Goal: Task Accomplishment & Management: Use online tool/utility

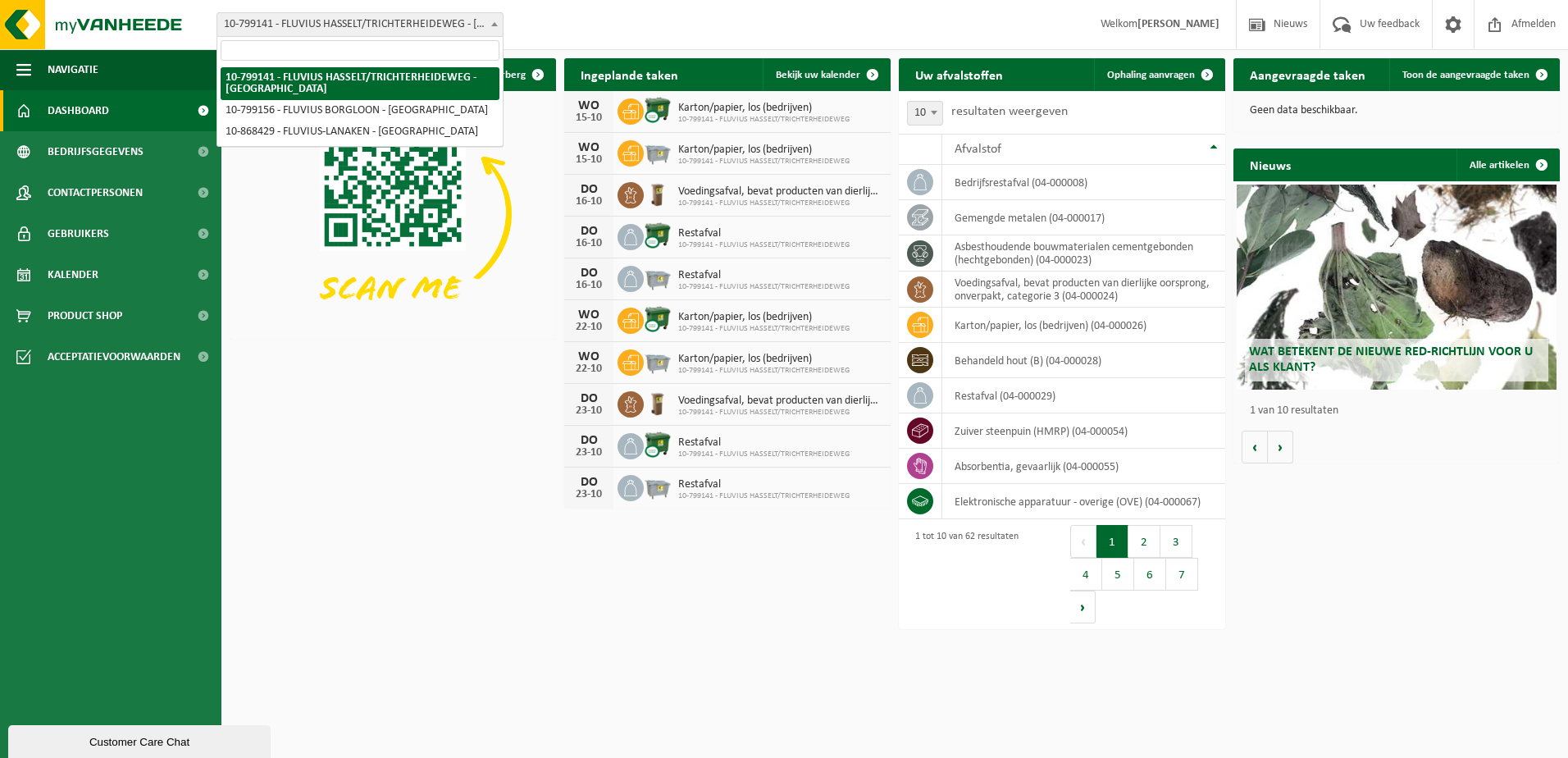
click at [391, 27] on span "10-799141 - FLUVIUS HASSELT/TRICHTERHEIDEWEG - [GEOGRAPHIC_DATA]" at bounding box center [359, 24] width 285 height 23
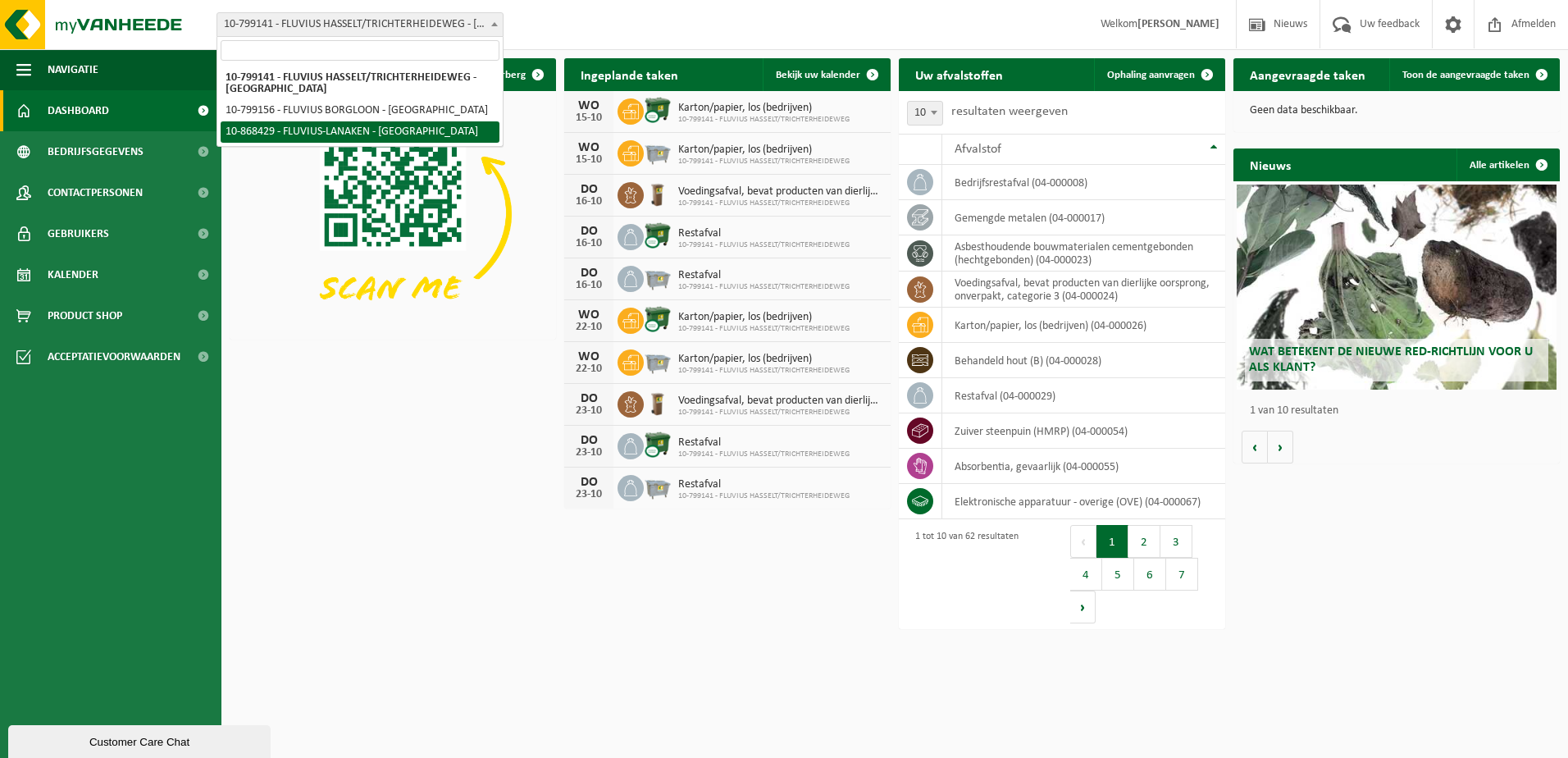
select select "103760"
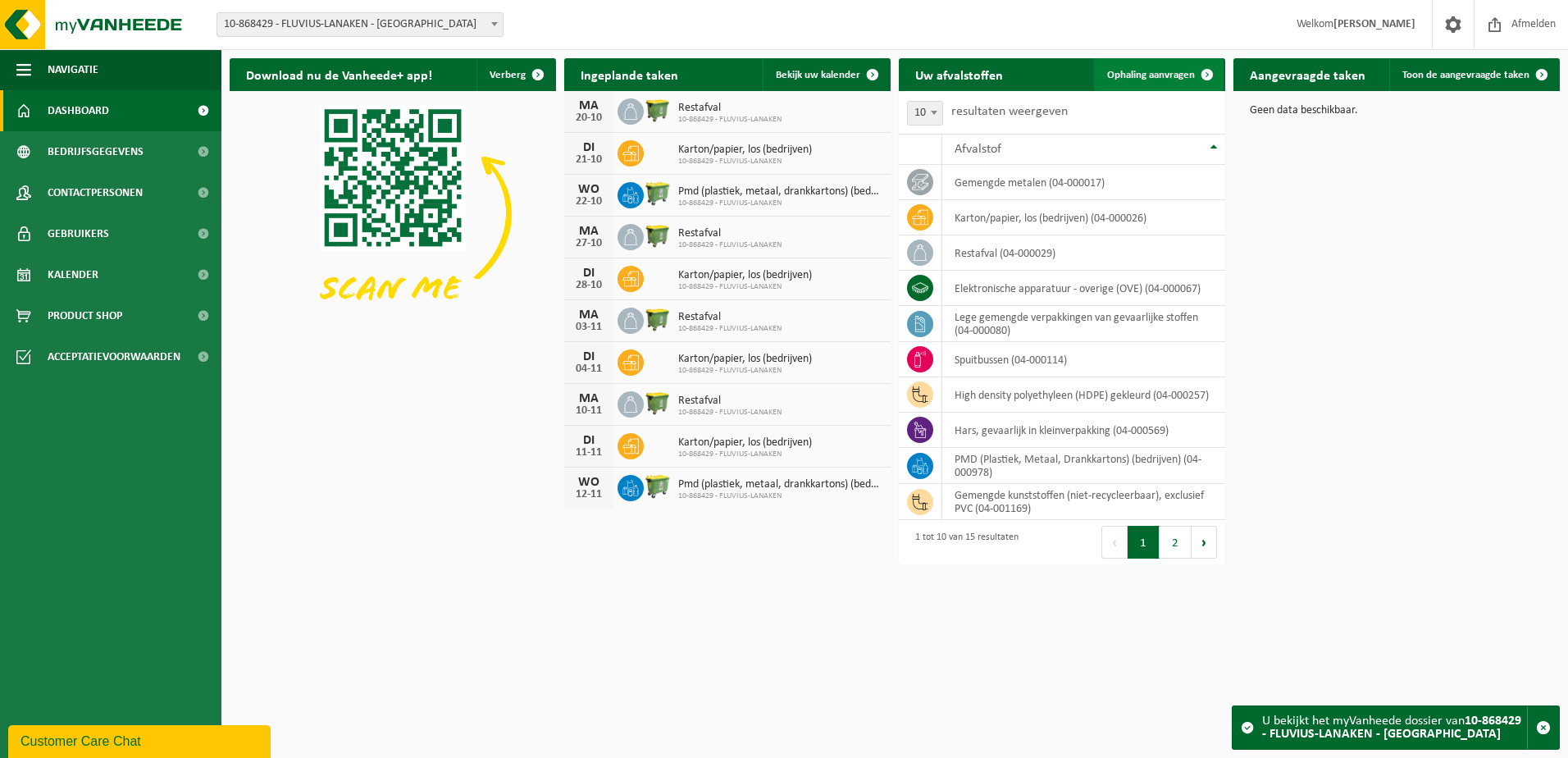
click at [1181, 82] on link "Ophaling aanvragen" at bounding box center [1159, 74] width 130 height 33
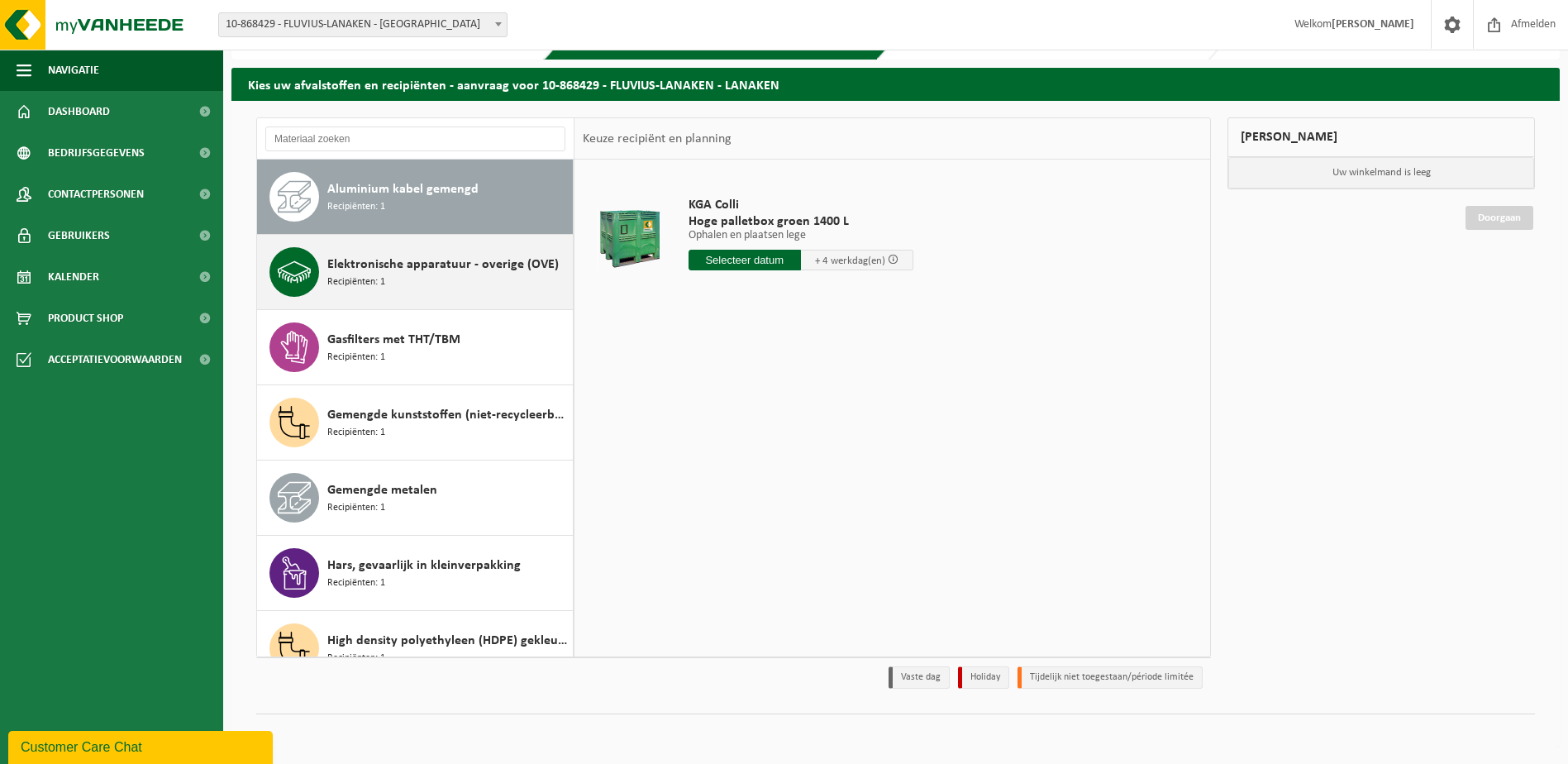
click at [437, 261] on span "Elektronische apparatuur - overige (OVE)" at bounding box center [443, 264] width 232 height 20
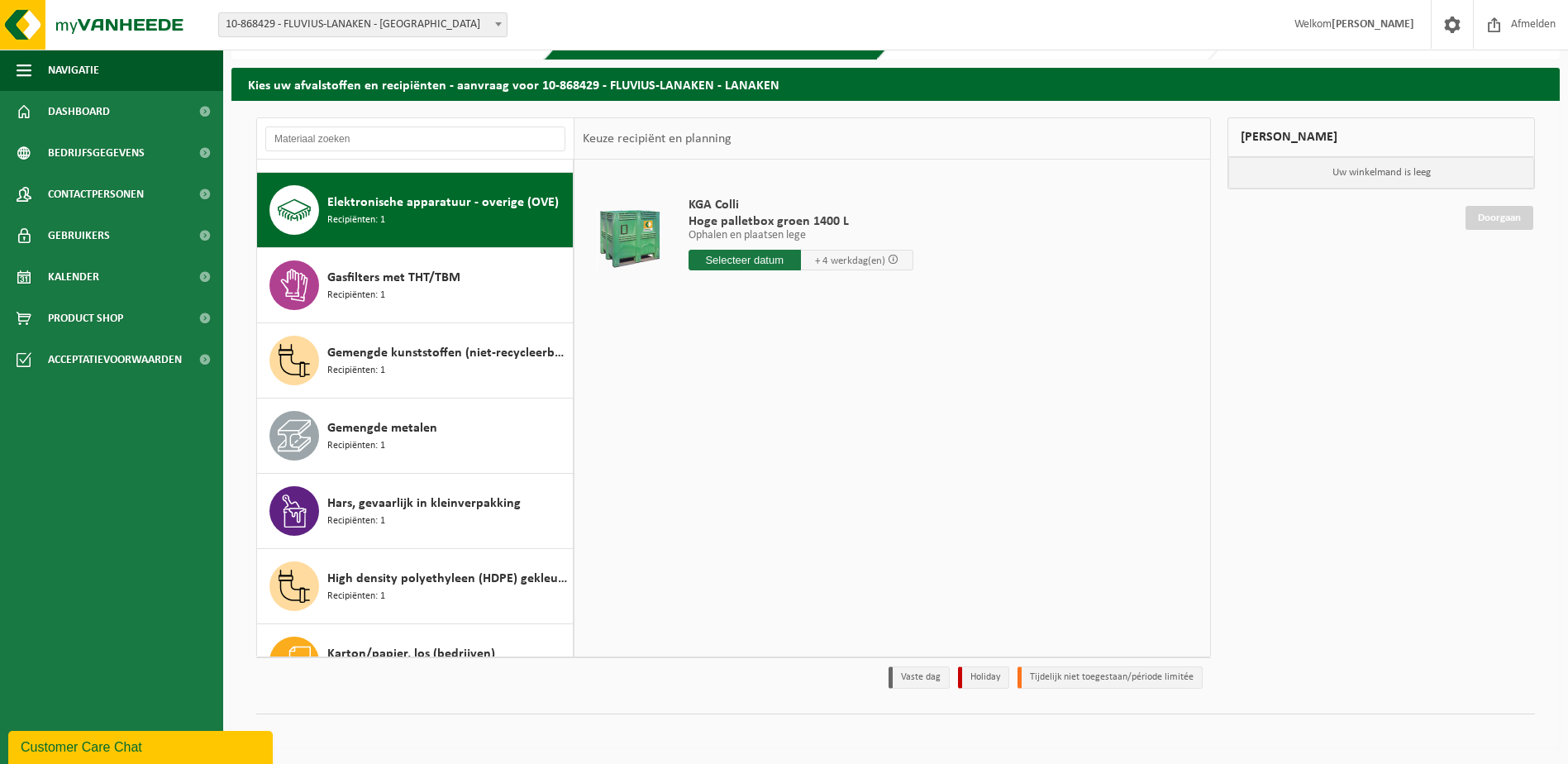
scroll to position [75, 0]
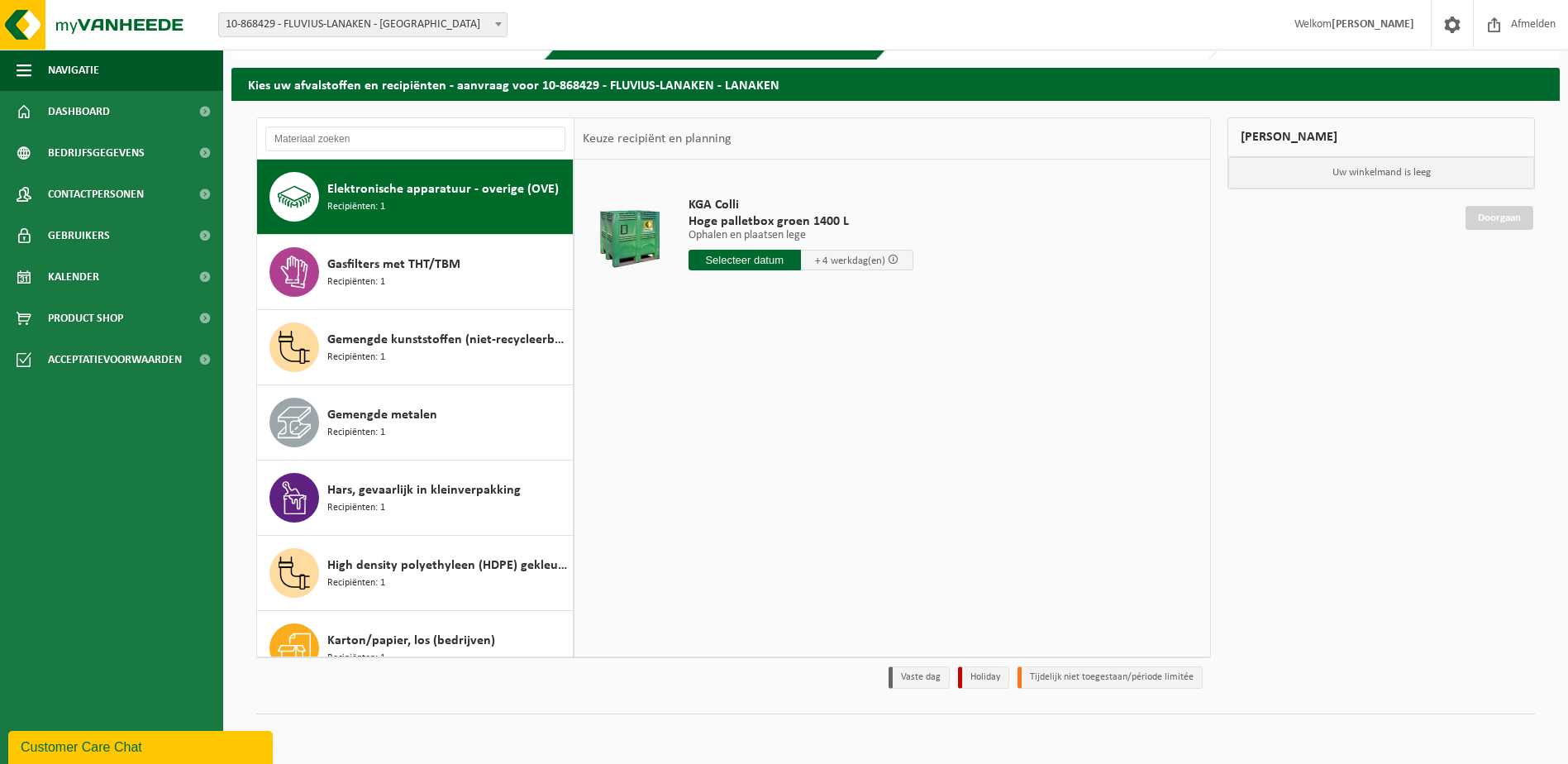
click at [756, 261] on input "text" at bounding box center [744, 260] width 112 height 21
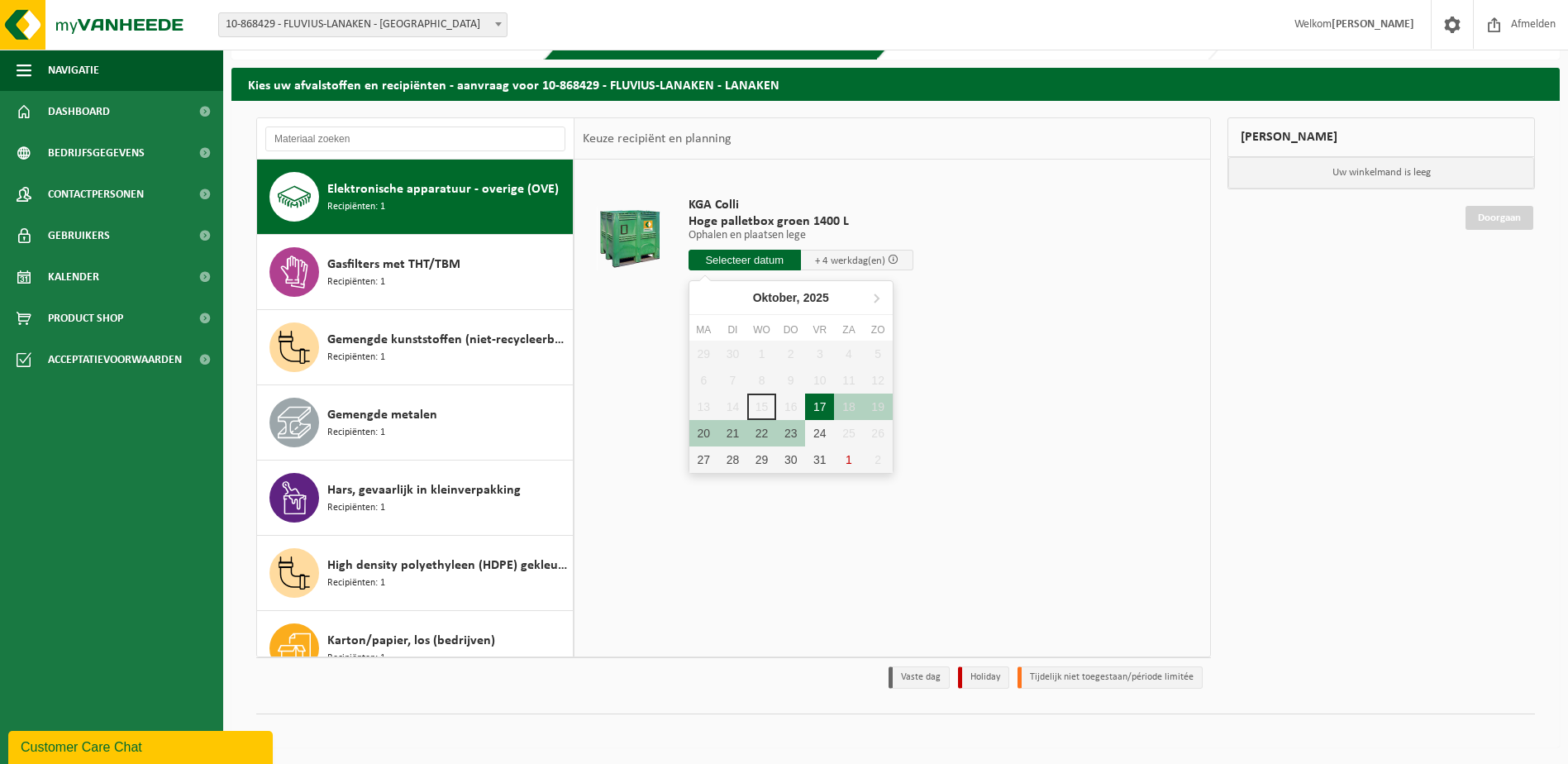
click at [829, 412] on div "17" at bounding box center [819, 407] width 29 height 26
type input "Van 2025-10-17"
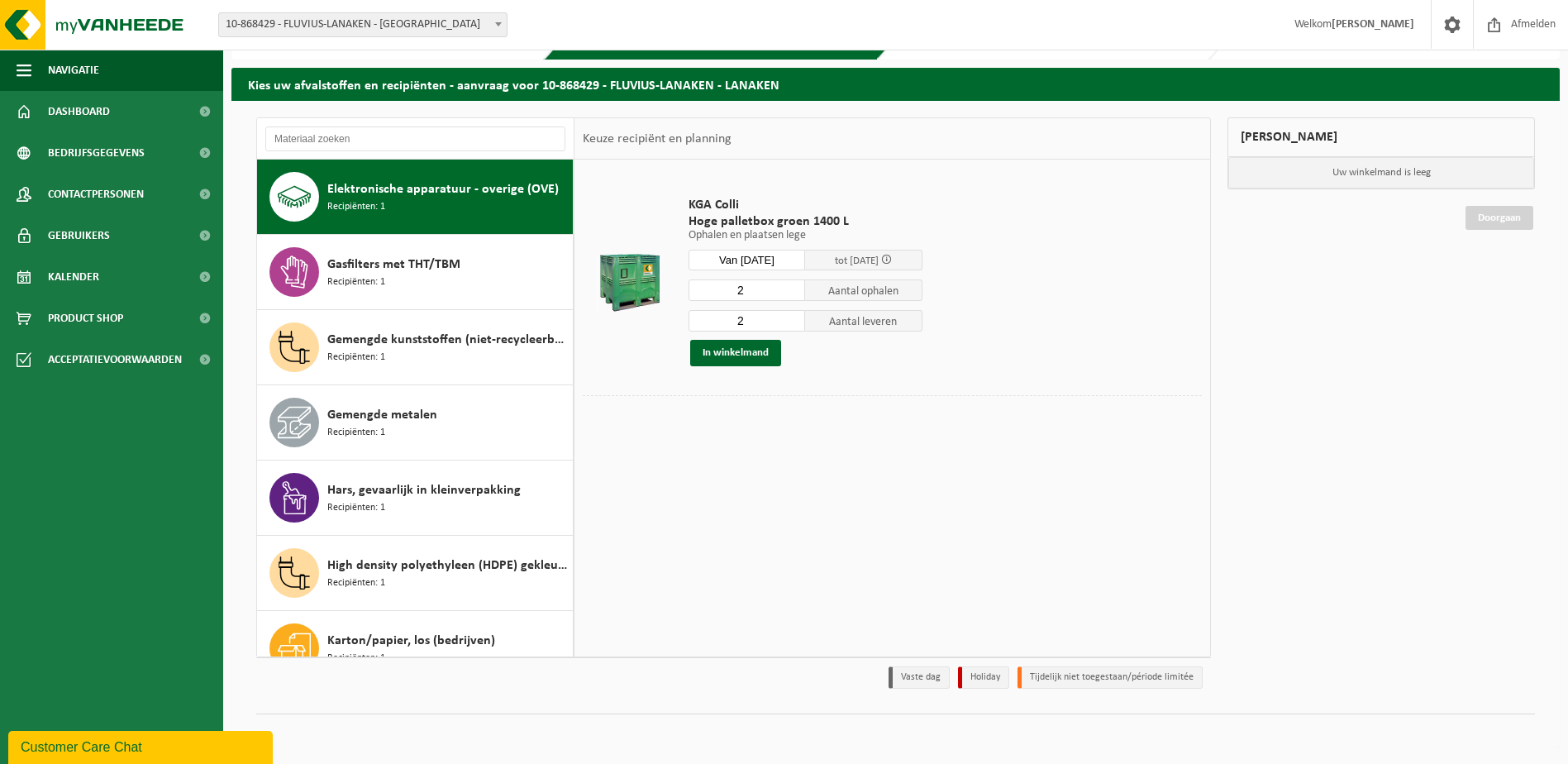
click at [772, 299] on input "2" at bounding box center [747, 290] width 118 height 22
type input "1"
click at [793, 294] on input "1" at bounding box center [747, 290] width 118 height 22
type input "1"
click at [793, 325] on input "1" at bounding box center [747, 321] width 118 height 22
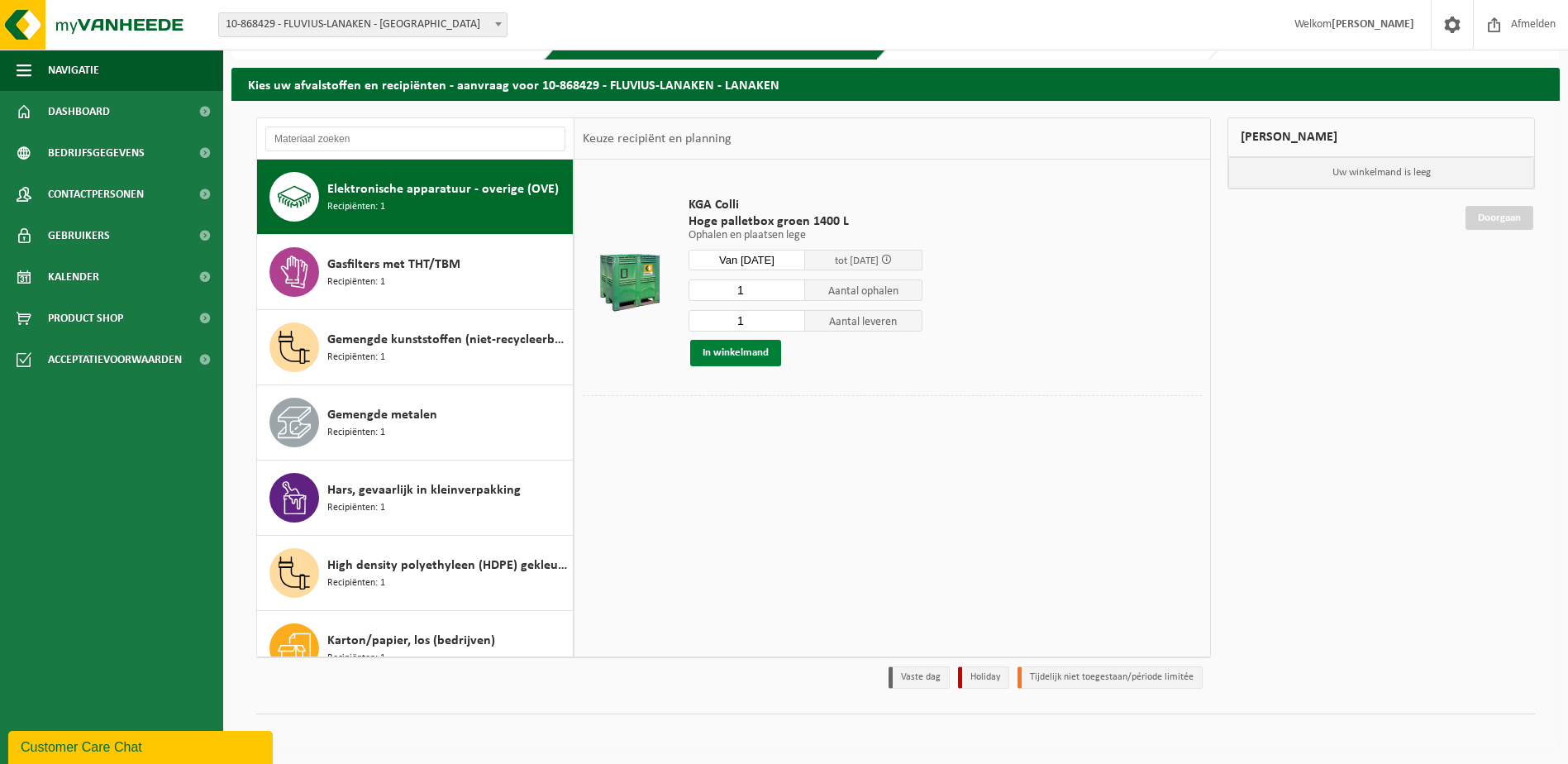
click at [742, 345] on button "In winkelmand" at bounding box center [735, 353] width 91 height 26
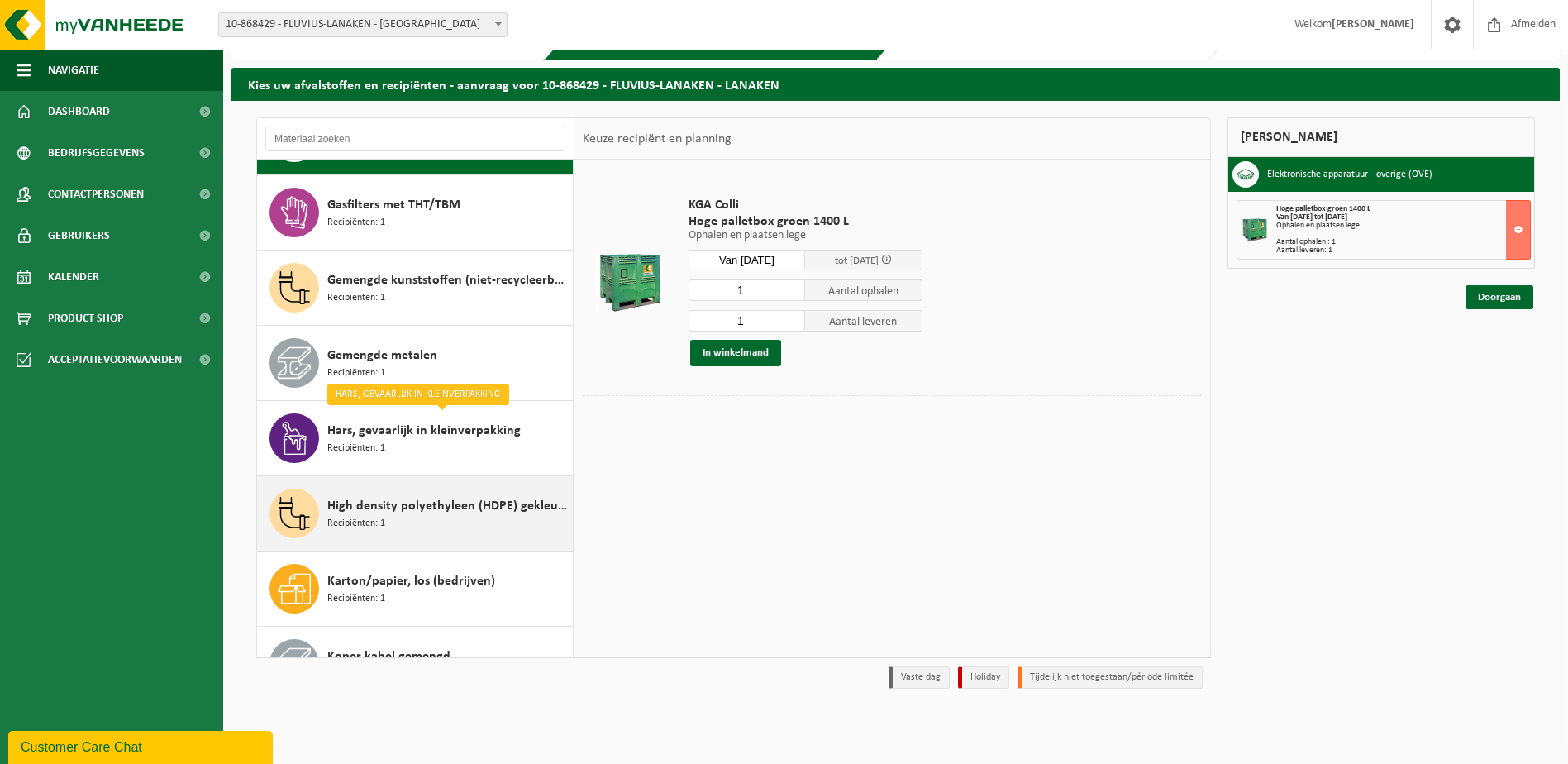
scroll to position [0, 0]
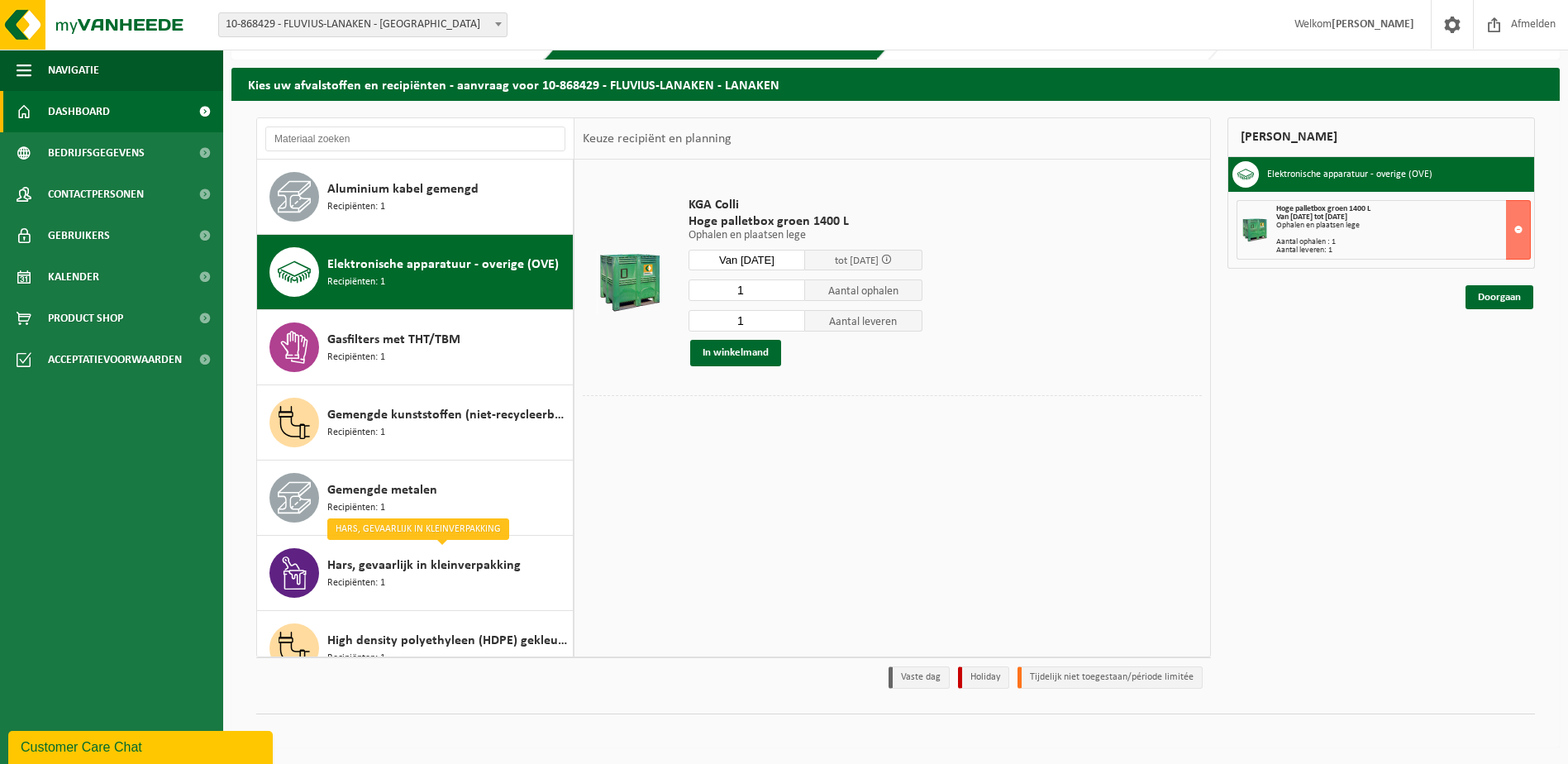
click at [133, 120] on link "Dashboard" at bounding box center [111, 111] width 223 height 42
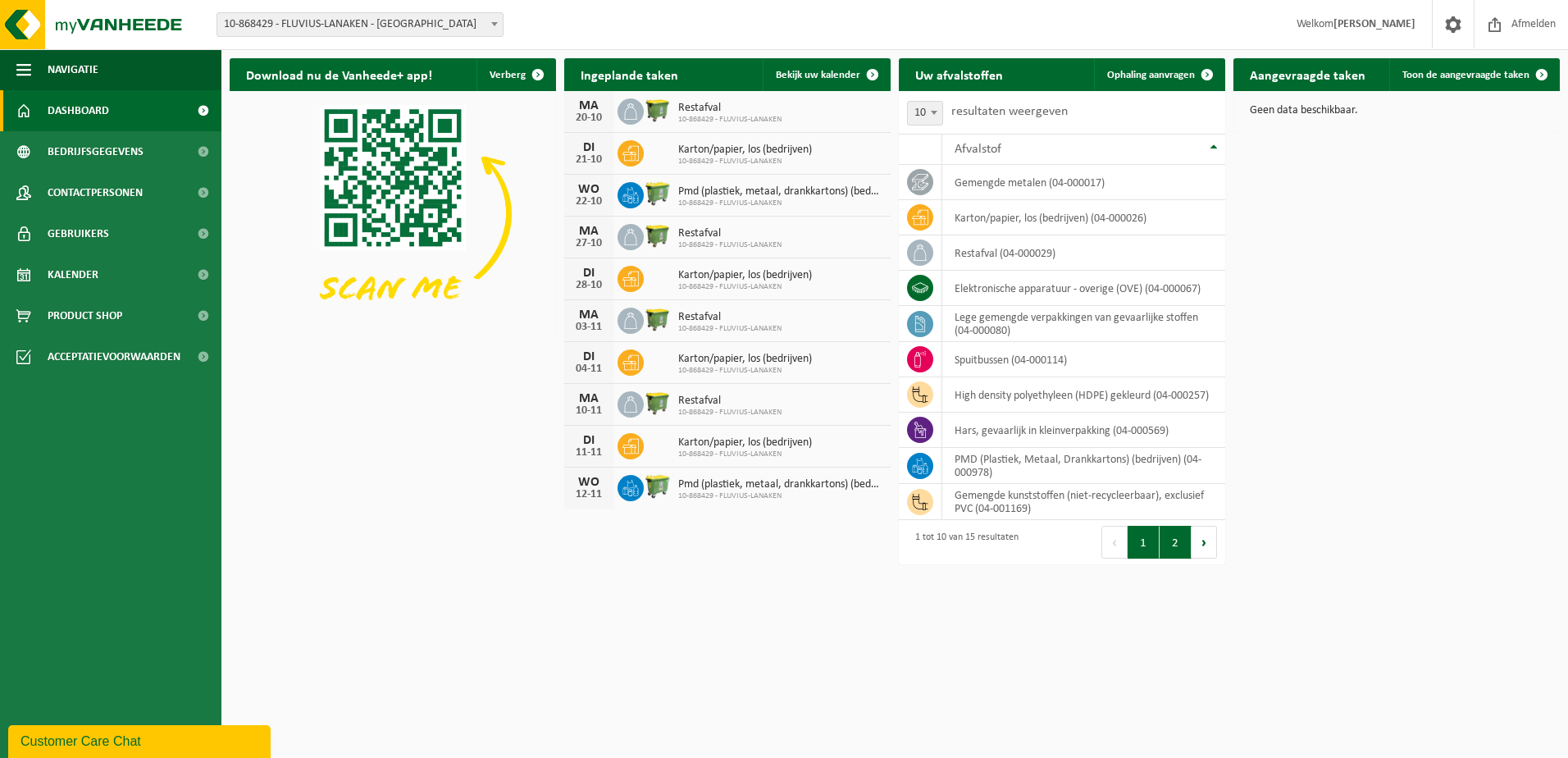
click at [1180, 549] on button "2" at bounding box center [1176, 542] width 32 height 33
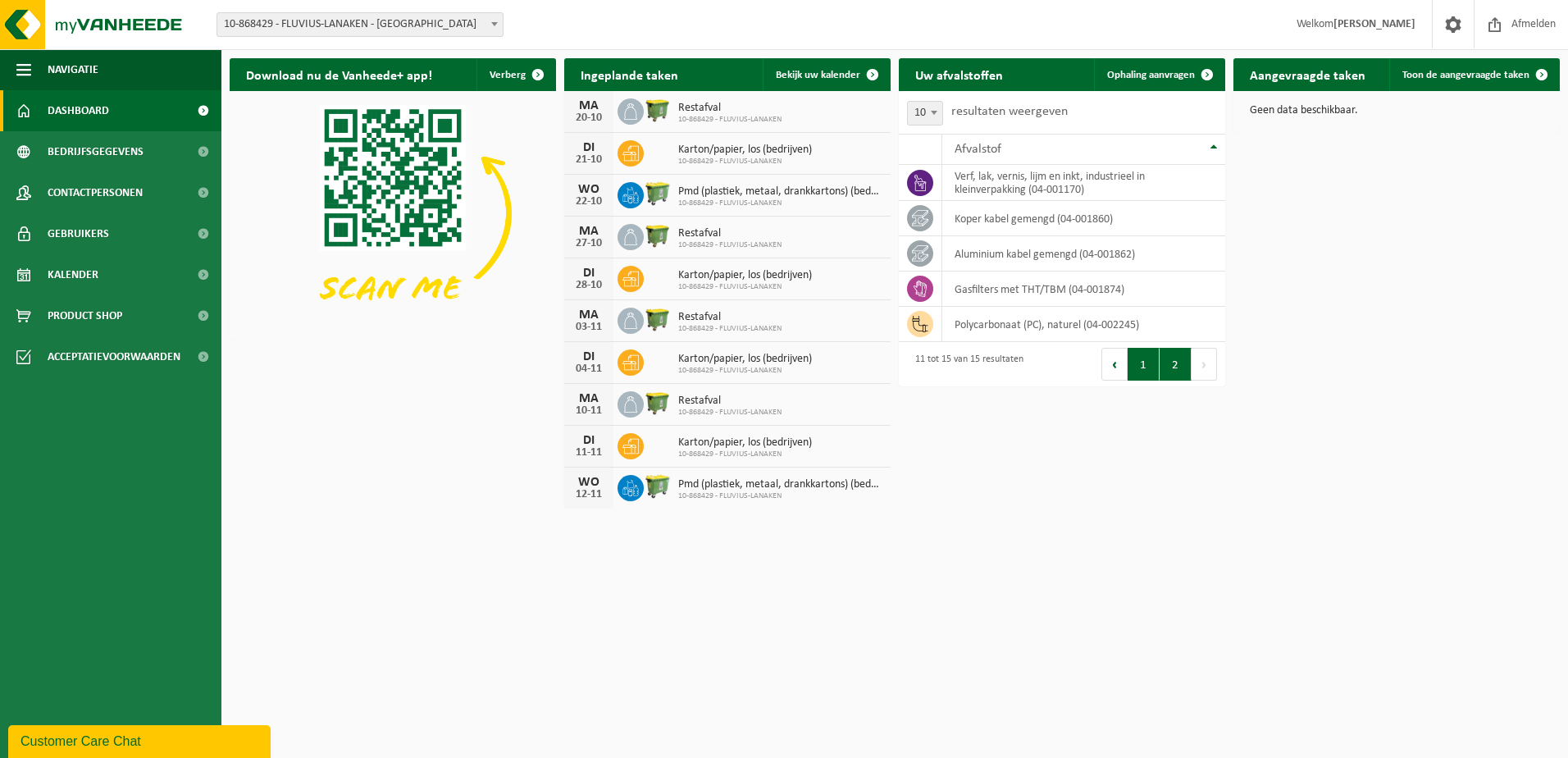
click at [1152, 368] on button "1" at bounding box center [1144, 364] width 32 height 33
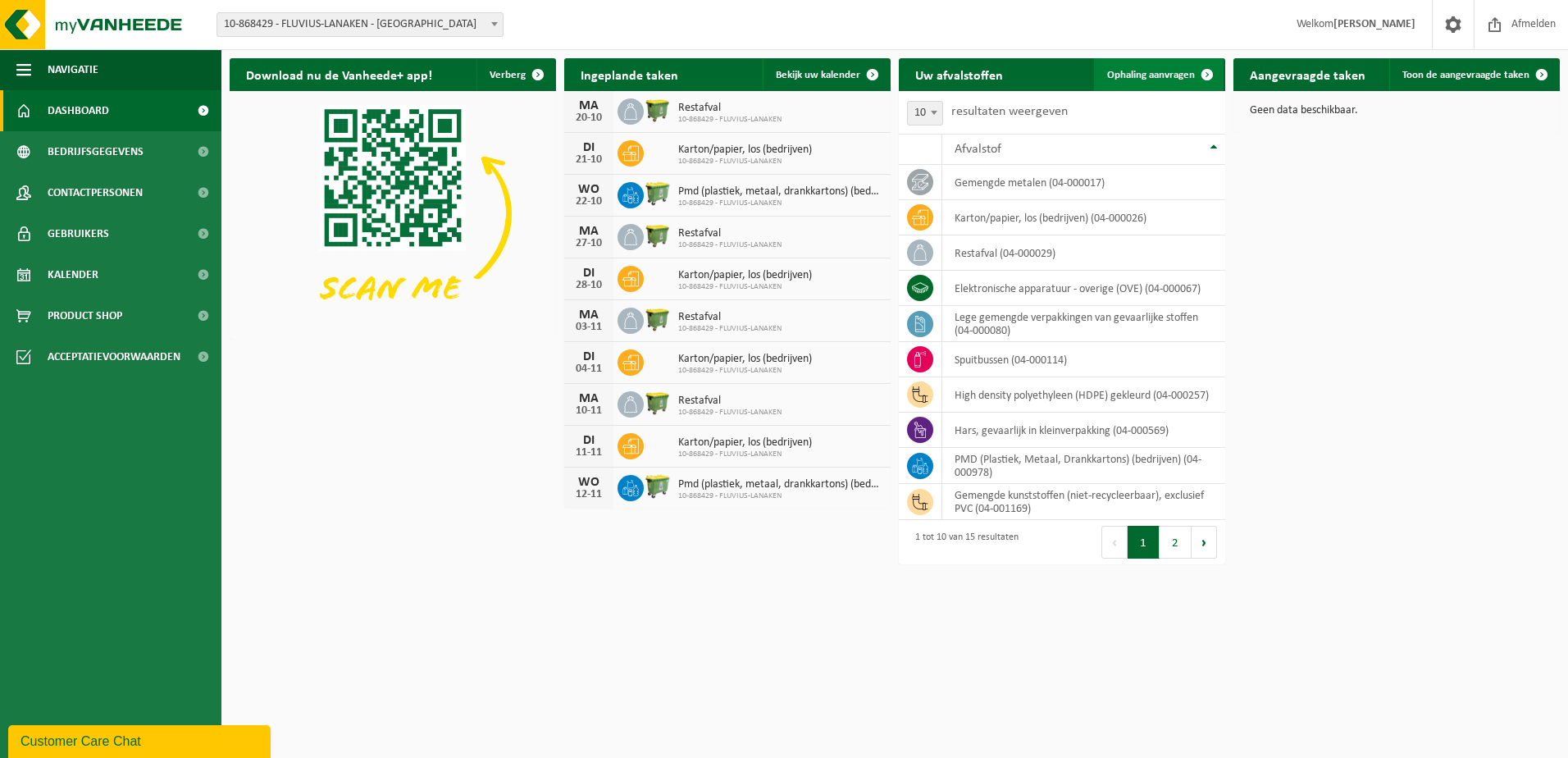
click at [1188, 70] on span "Ophaling aanvragen" at bounding box center [1152, 75] width 88 height 10
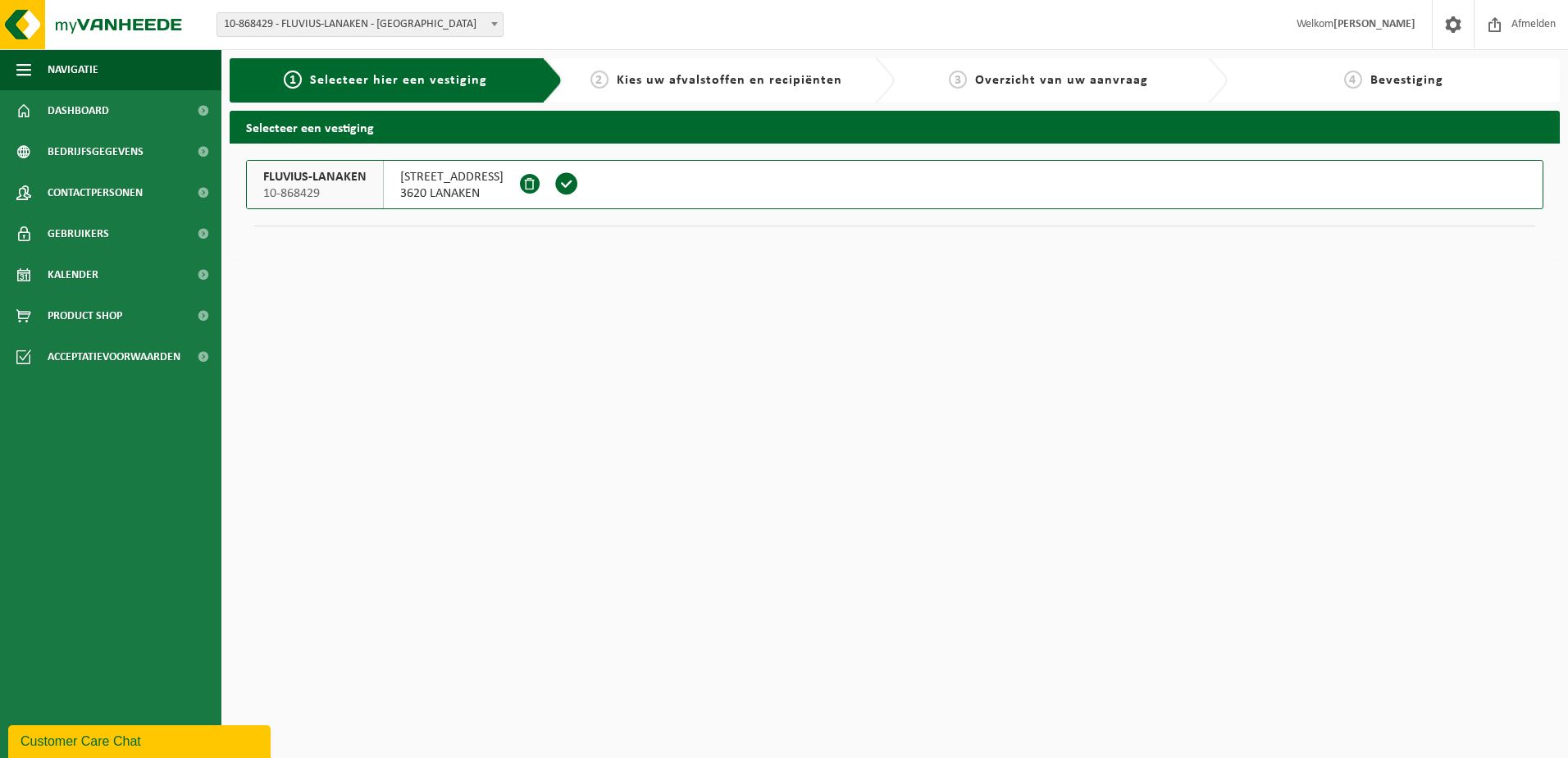
click at [403, 76] on span "Selecteer hier een vestiging" at bounding box center [398, 80] width 177 height 13
click at [329, 132] on h2 "Selecteer een vestiging" at bounding box center [895, 126] width 1330 height 32
click at [433, 185] on span "3620 LANAKEN" at bounding box center [452, 194] width 103 height 17
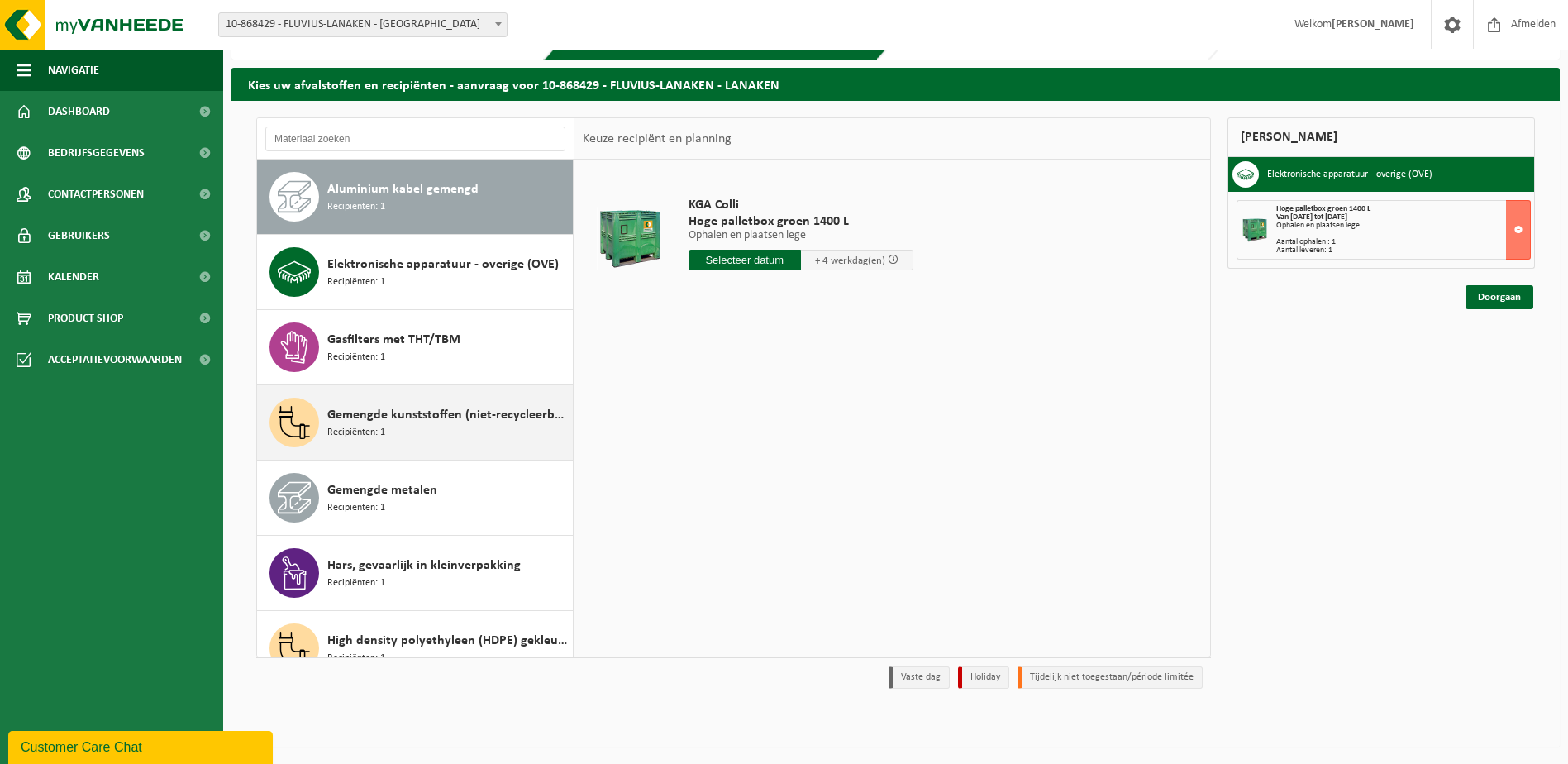
click at [446, 430] on div "Gemengde kunststoffen (niet-recycleerbaar), exclusief PVC Recipiënten: 1" at bounding box center [448, 423] width 241 height 50
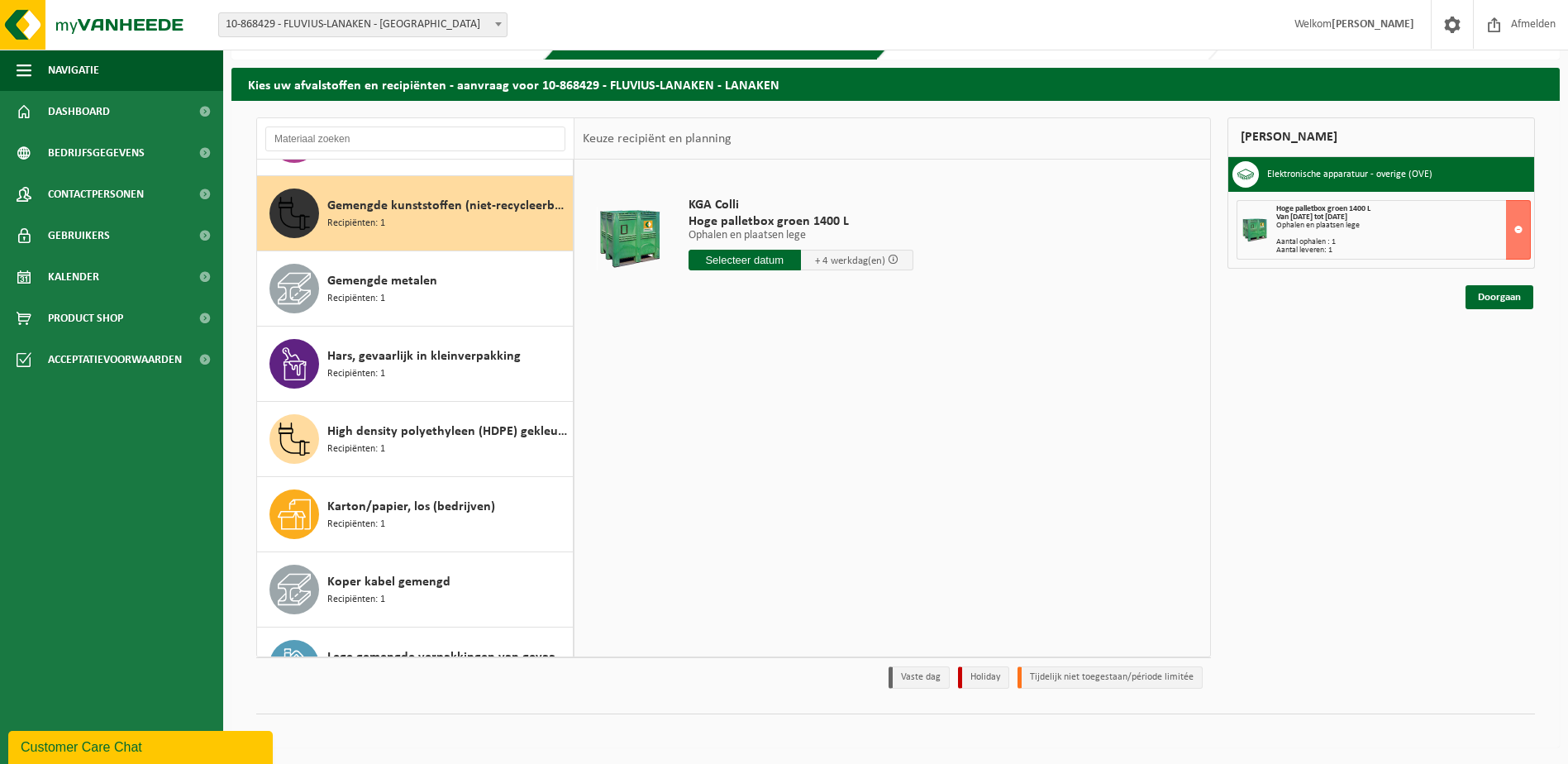
scroll to position [225, 0]
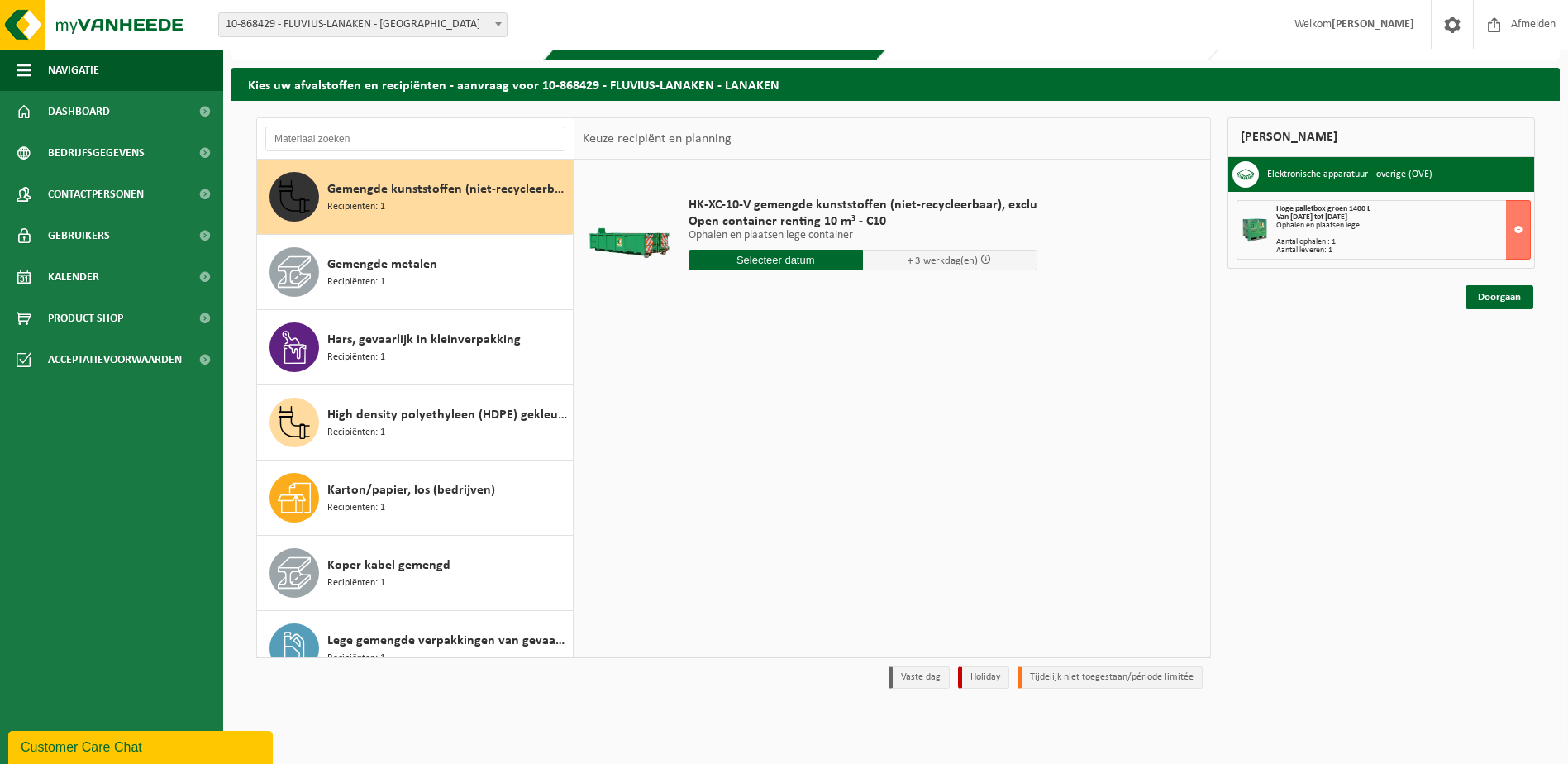
click at [446, 430] on div "High density polyethyleen (HDPE) gekleurd Recipiënten: 1" at bounding box center [448, 423] width 241 height 50
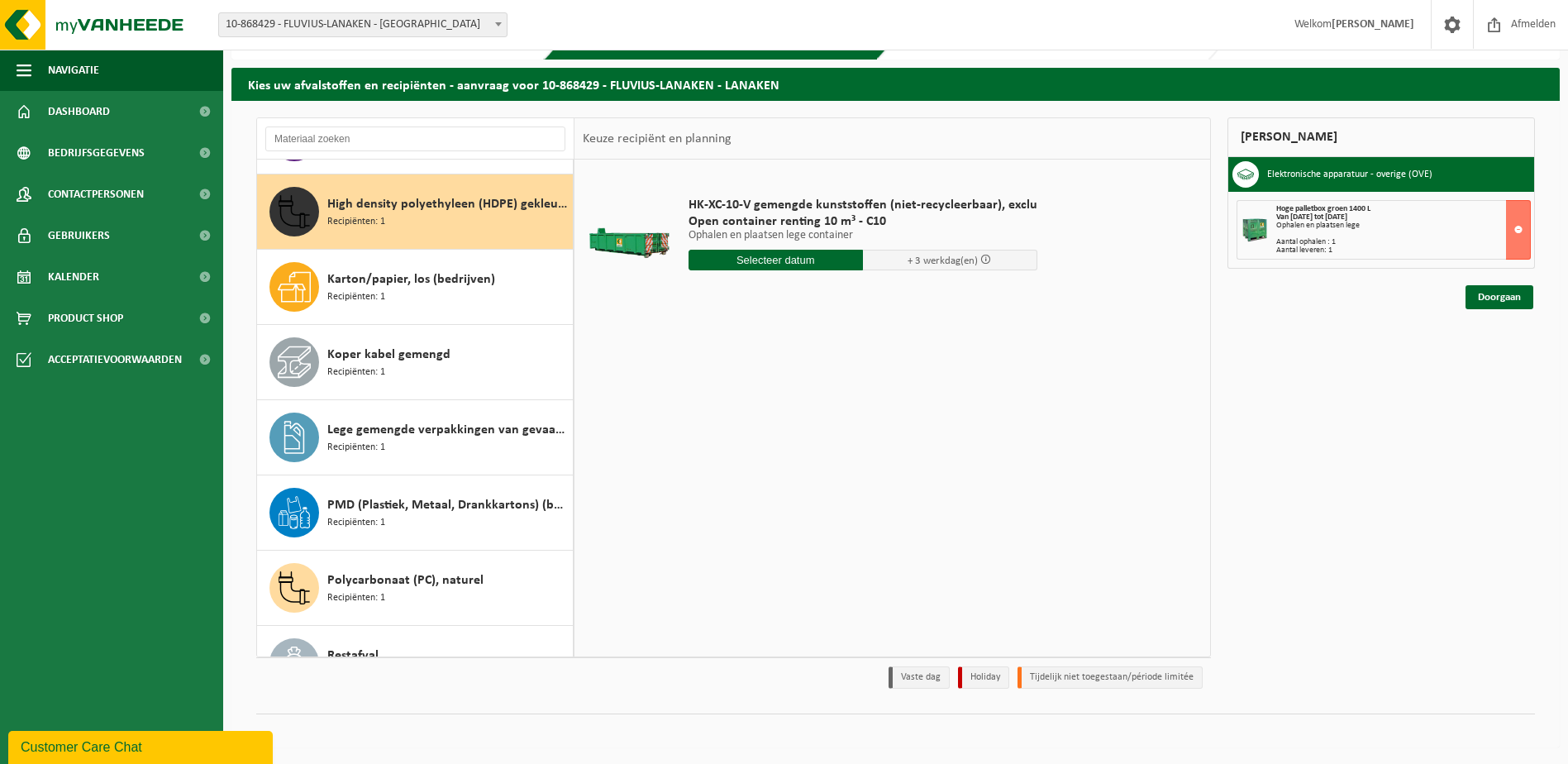
scroll to position [452, 0]
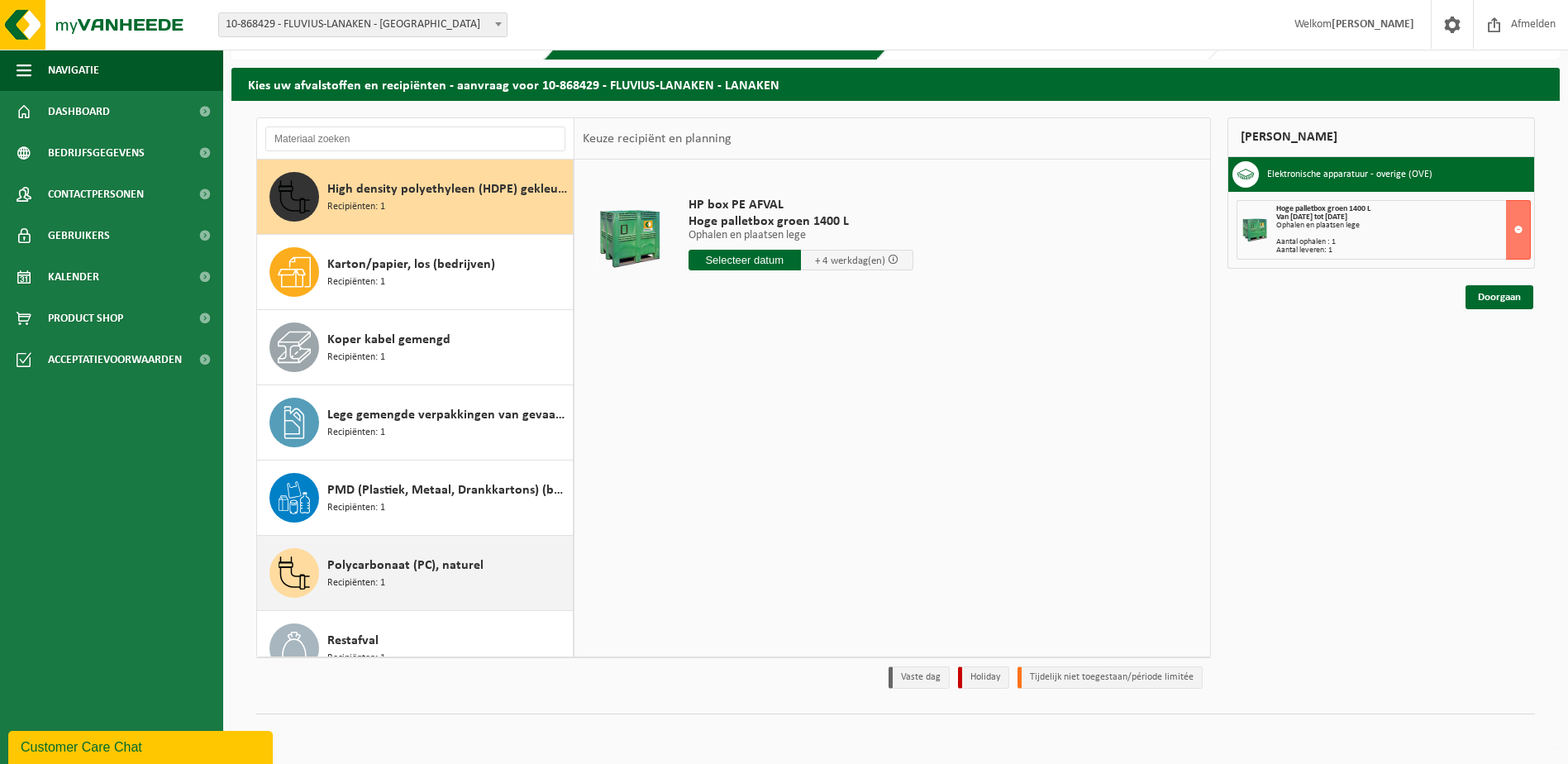
click at [425, 568] on span "Polycarbonaat (PC), naturel" at bounding box center [405, 565] width 157 height 20
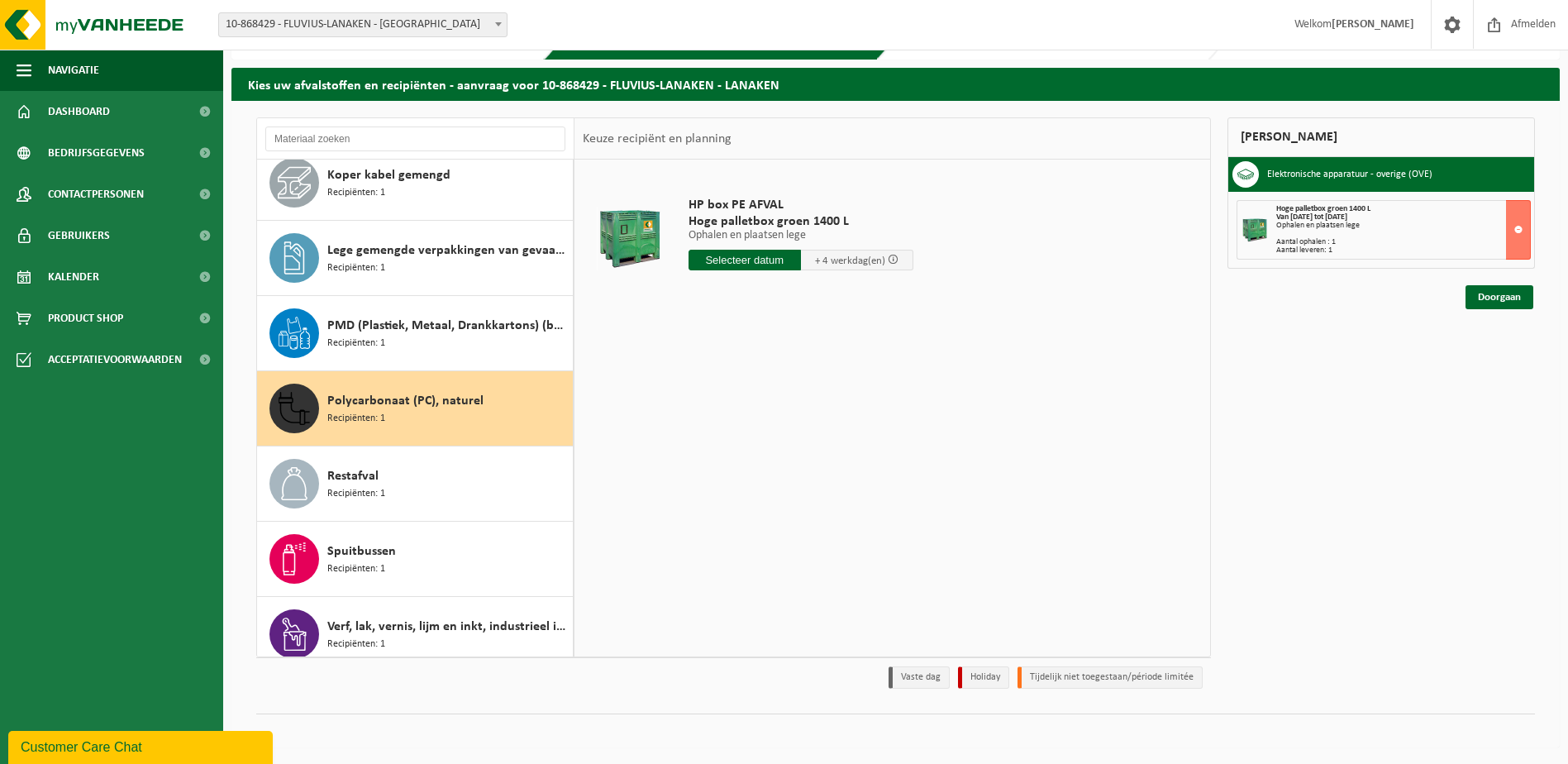
scroll to position [631, 0]
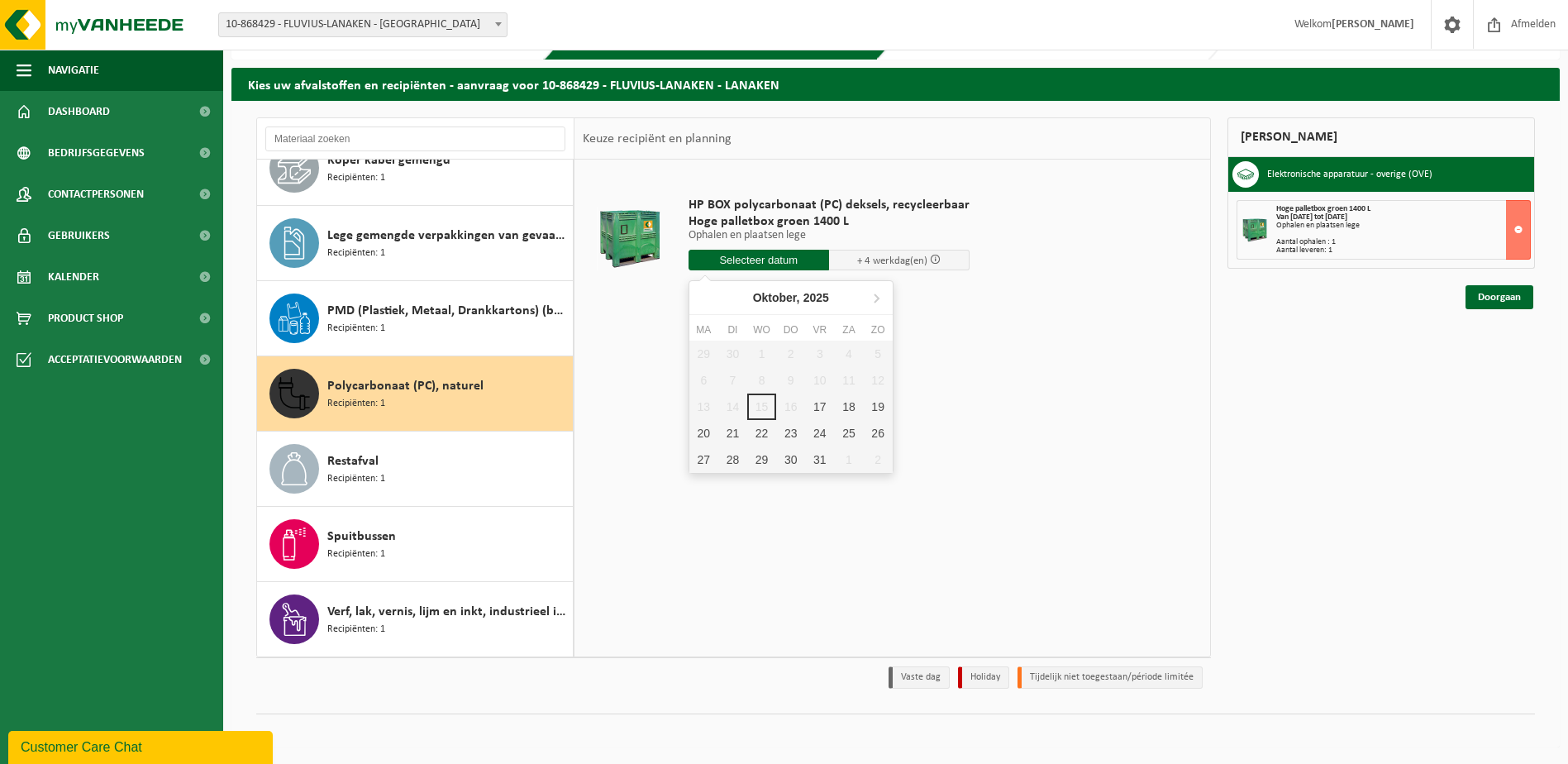
click at [803, 257] on input "text" at bounding box center [758, 260] width 140 height 21
click at [831, 410] on div "17" at bounding box center [819, 407] width 29 height 26
type input "Van 2025-10-17"
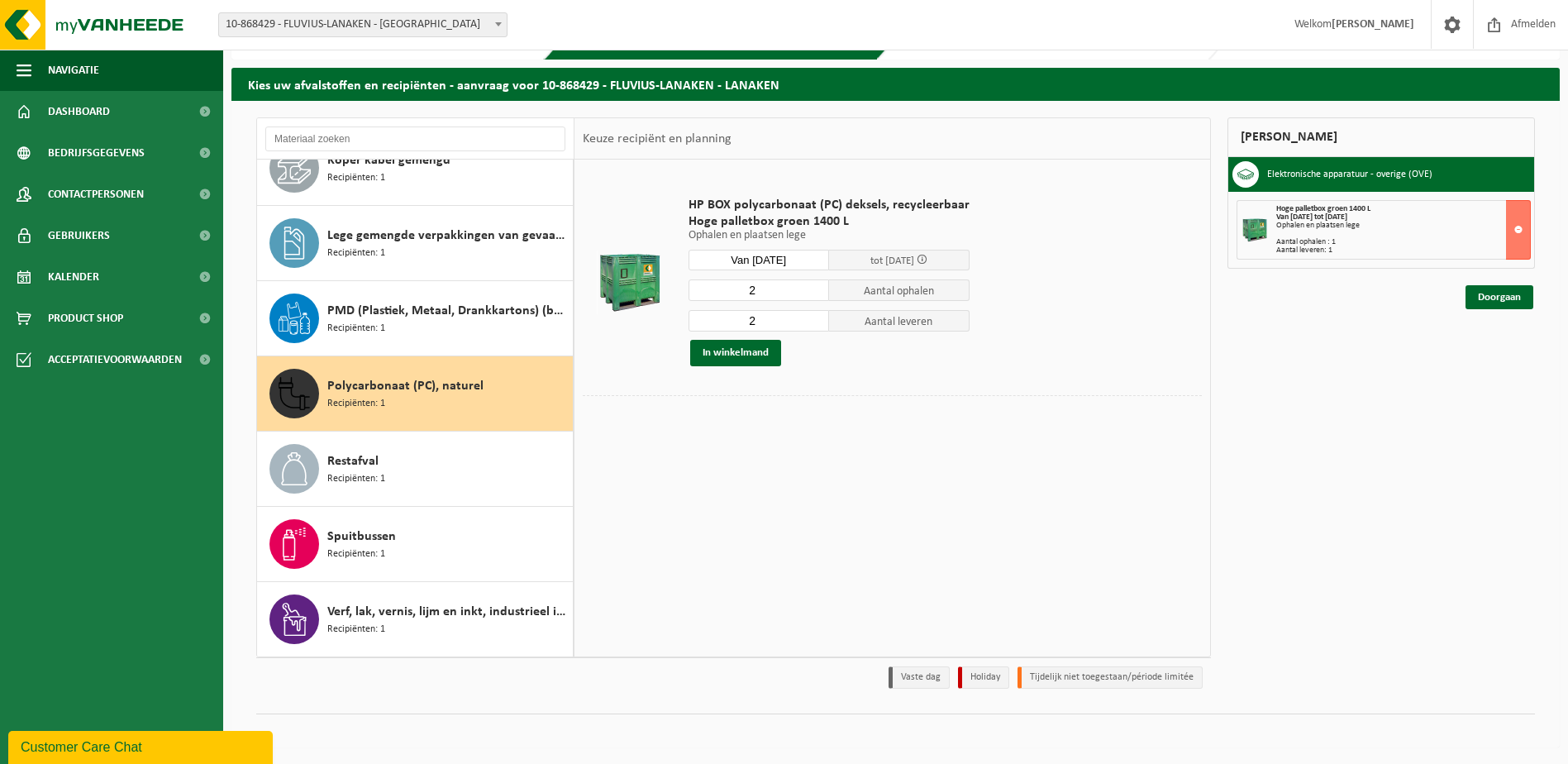
click at [813, 298] on input "2" at bounding box center [758, 290] width 140 height 22
type input "1"
click at [815, 292] on input "1" at bounding box center [758, 290] width 140 height 22
type input "1"
click at [816, 325] on input "1" at bounding box center [758, 321] width 140 height 22
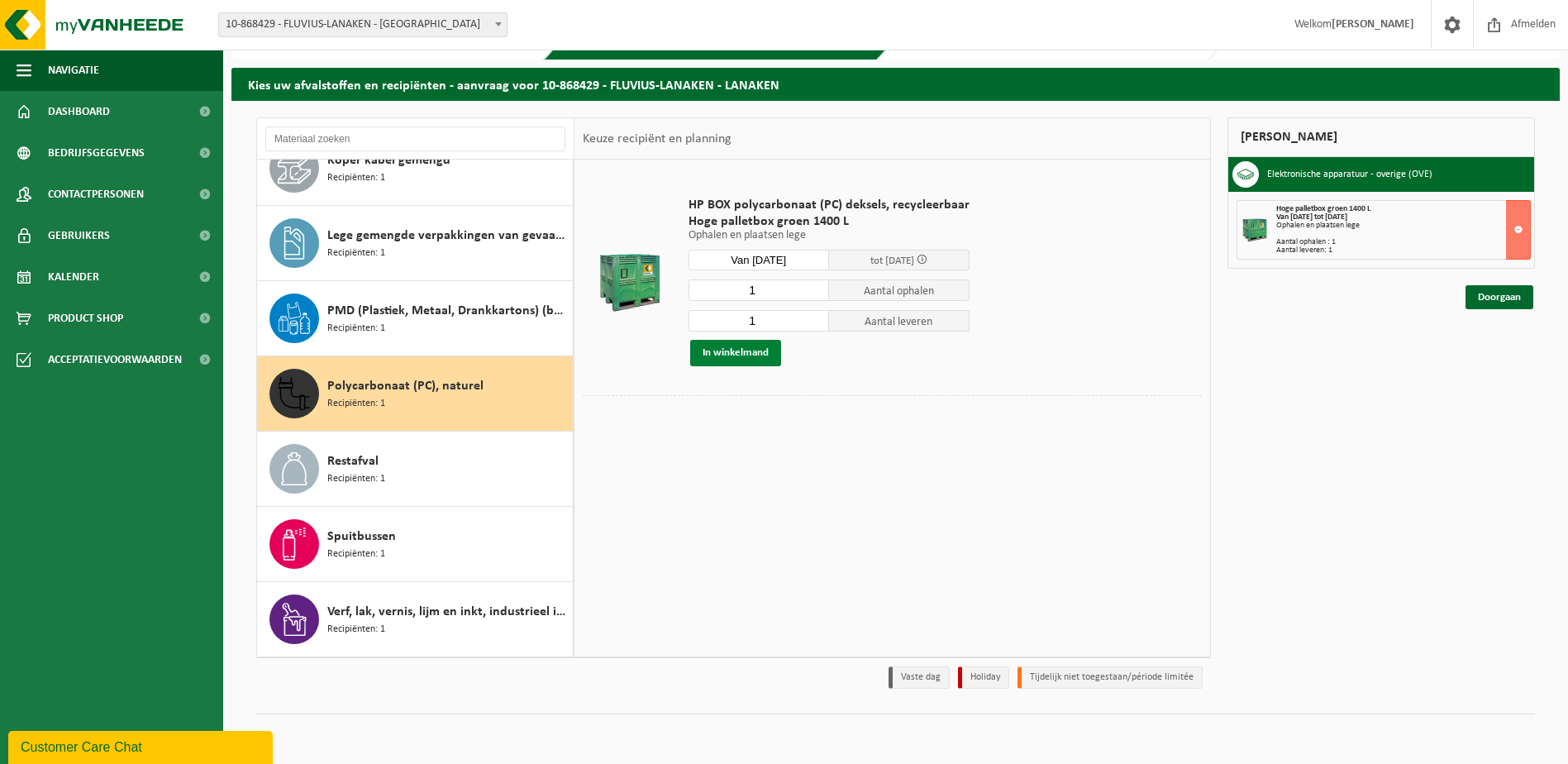
click at [762, 354] on button "In winkelmand" at bounding box center [735, 353] width 91 height 26
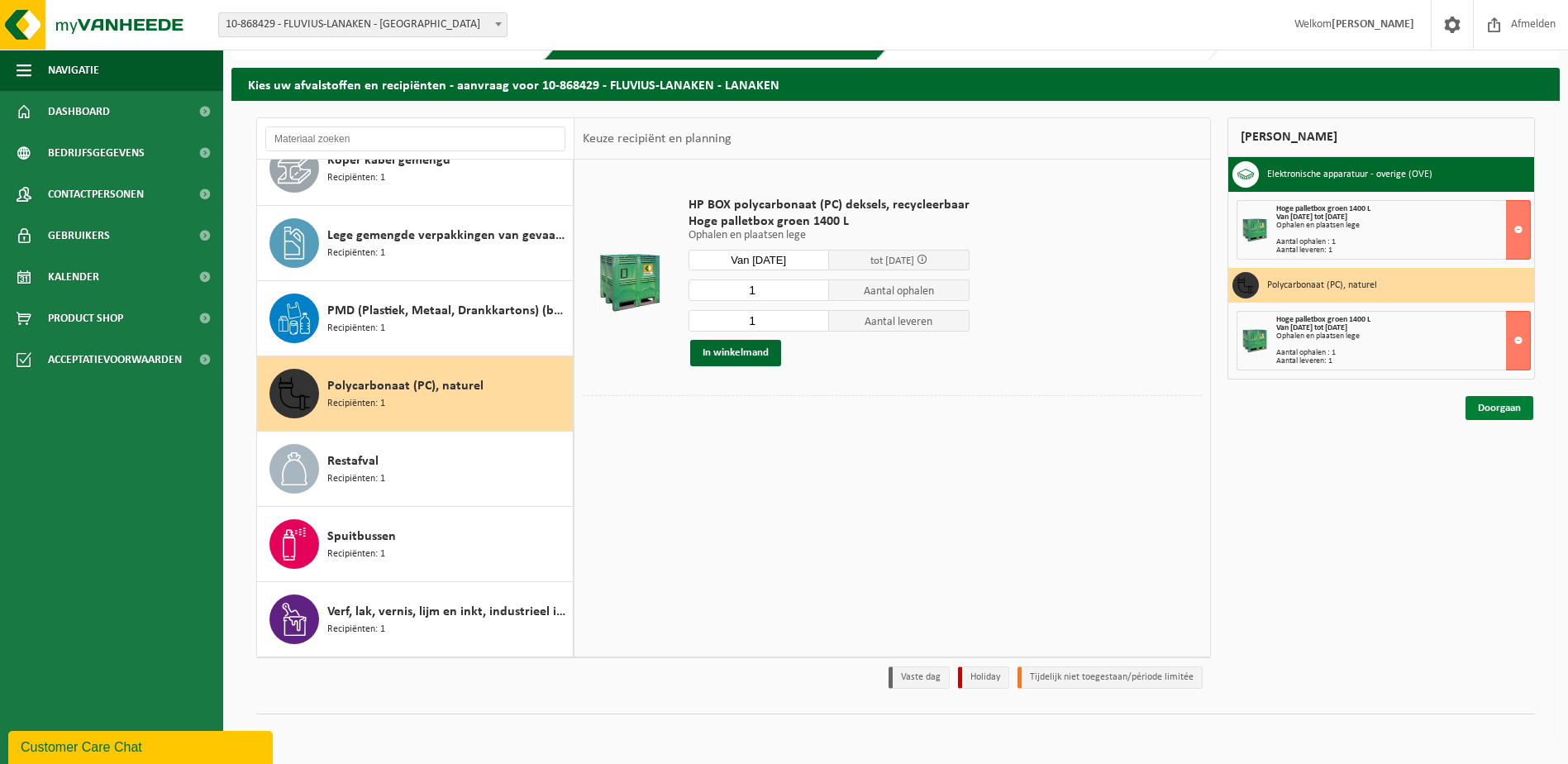
click at [1510, 411] on link "Doorgaan" at bounding box center [1500, 407] width 68 height 24
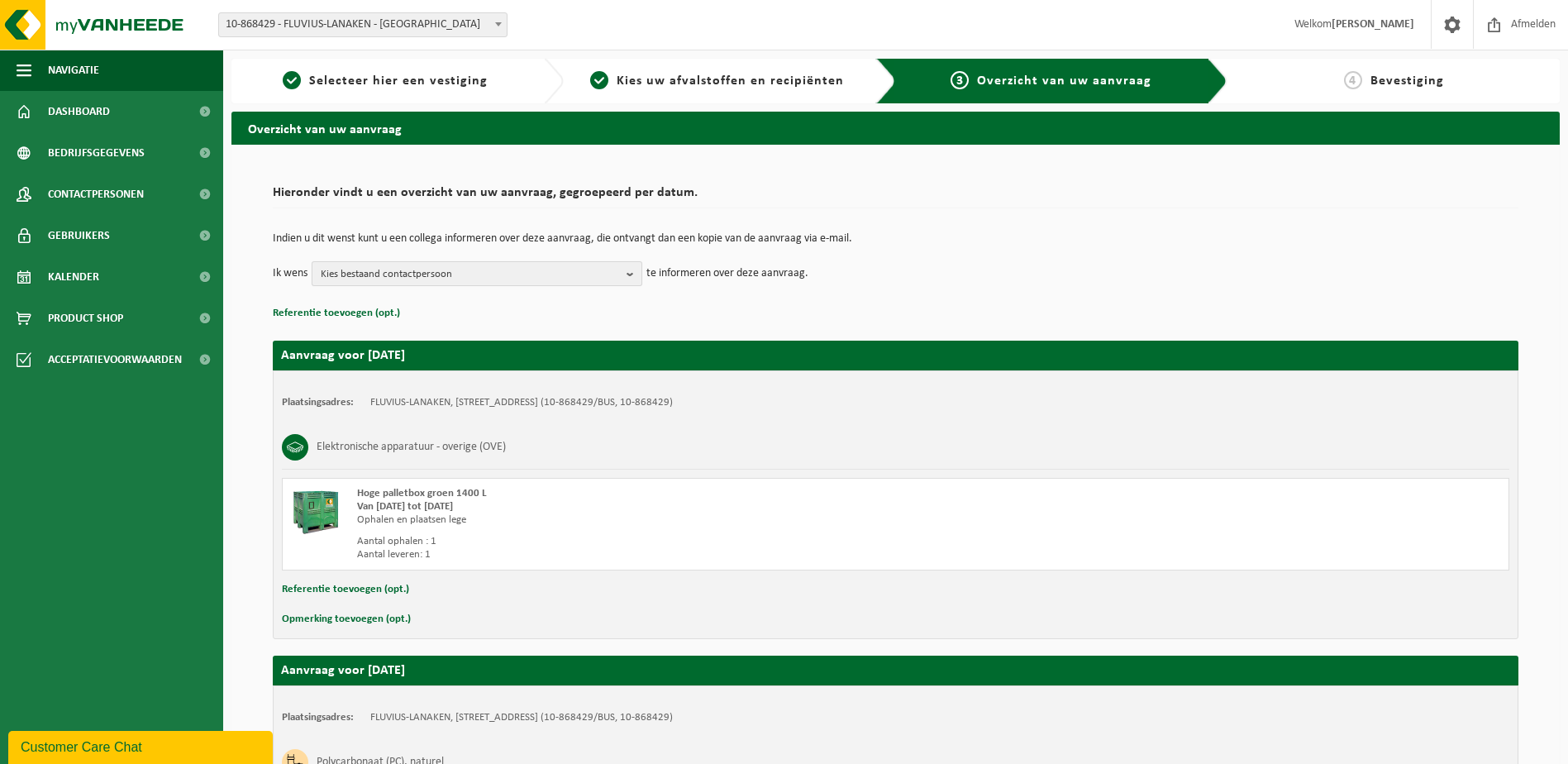
click at [575, 274] on span "Kies bestaand contactpersoon" at bounding box center [470, 274] width 299 height 25
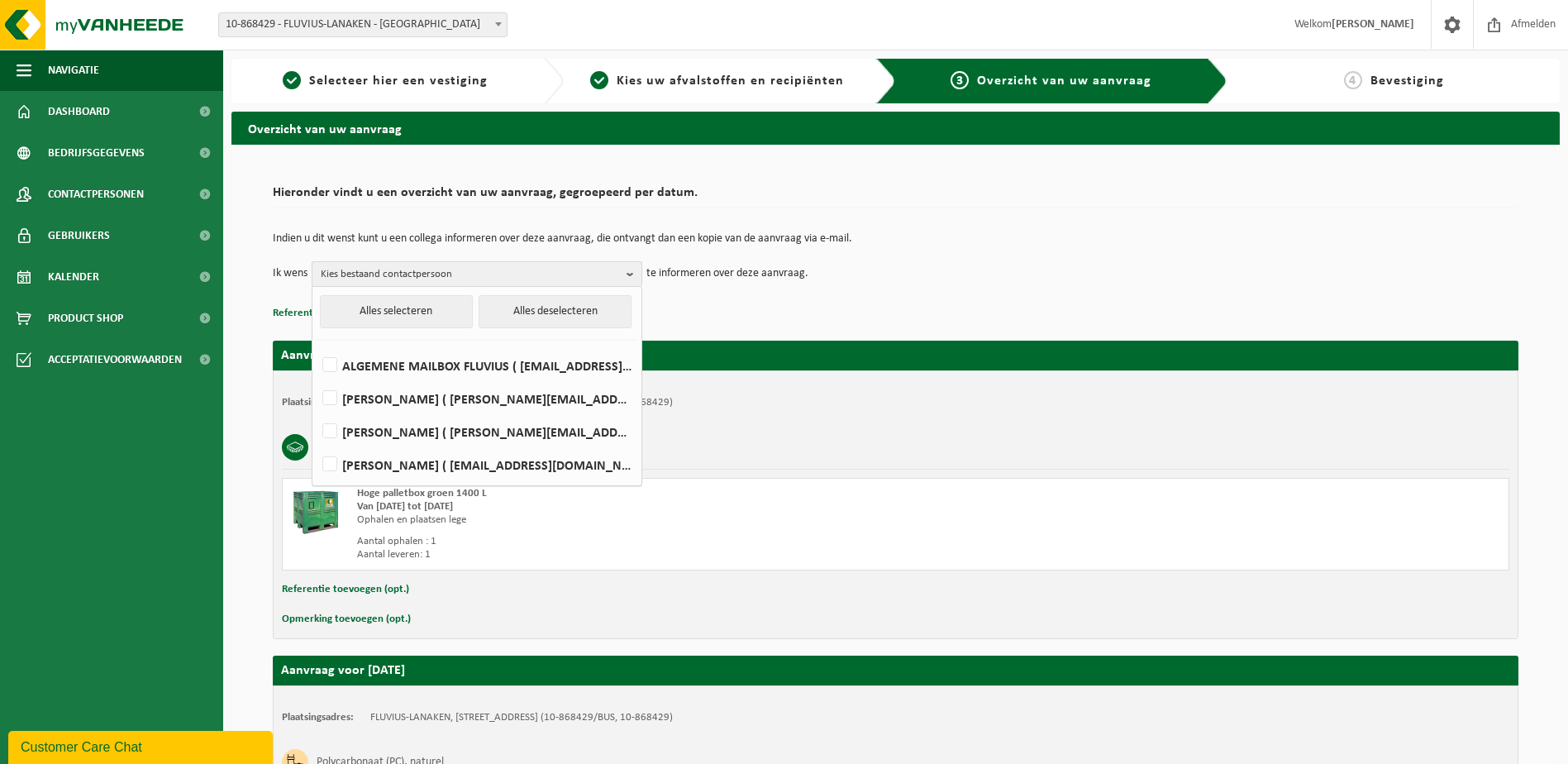
click at [578, 268] on span "Kies bestaand contactpersoon" at bounding box center [470, 274] width 299 height 25
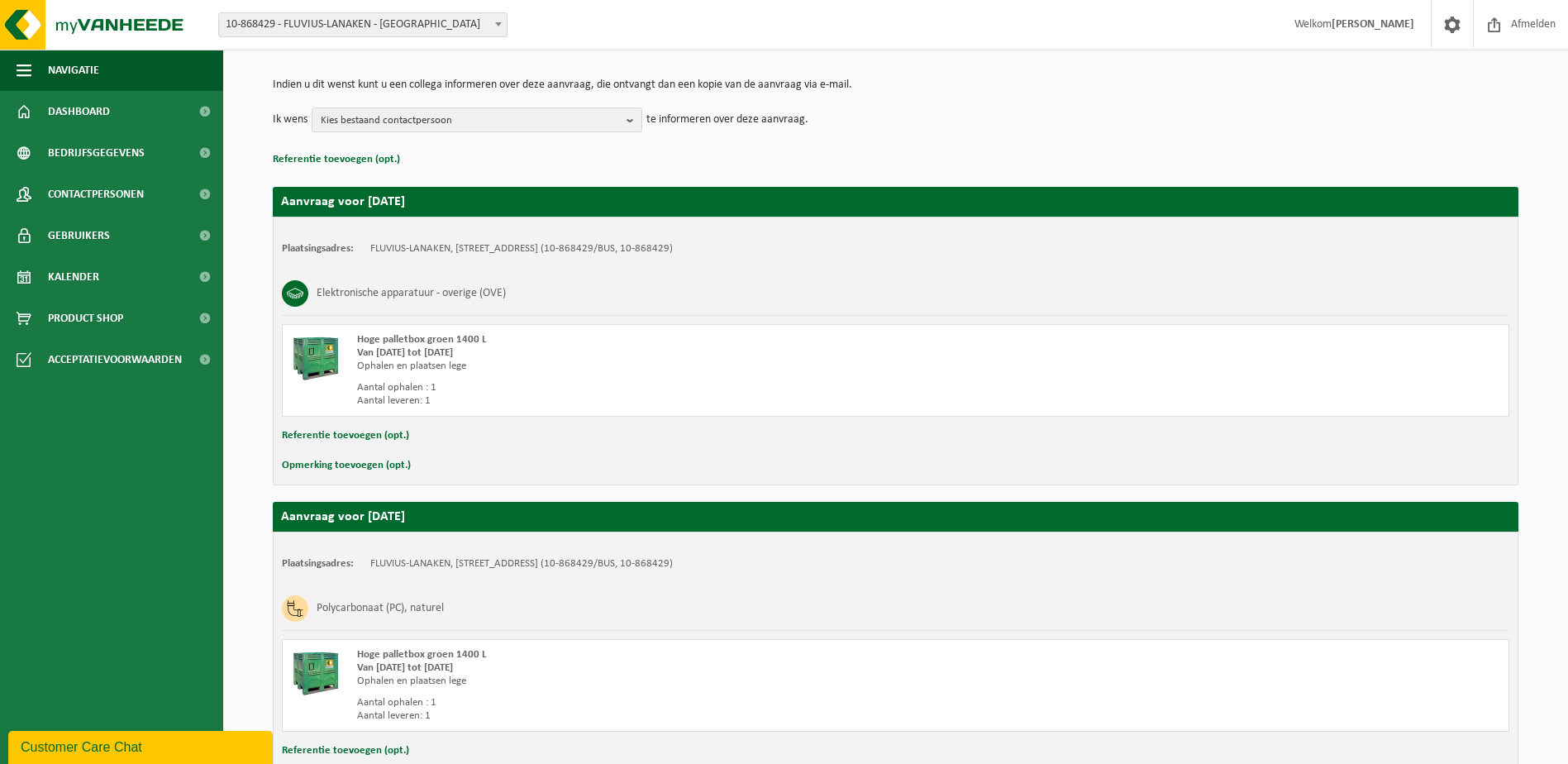
scroll to position [274, 0]
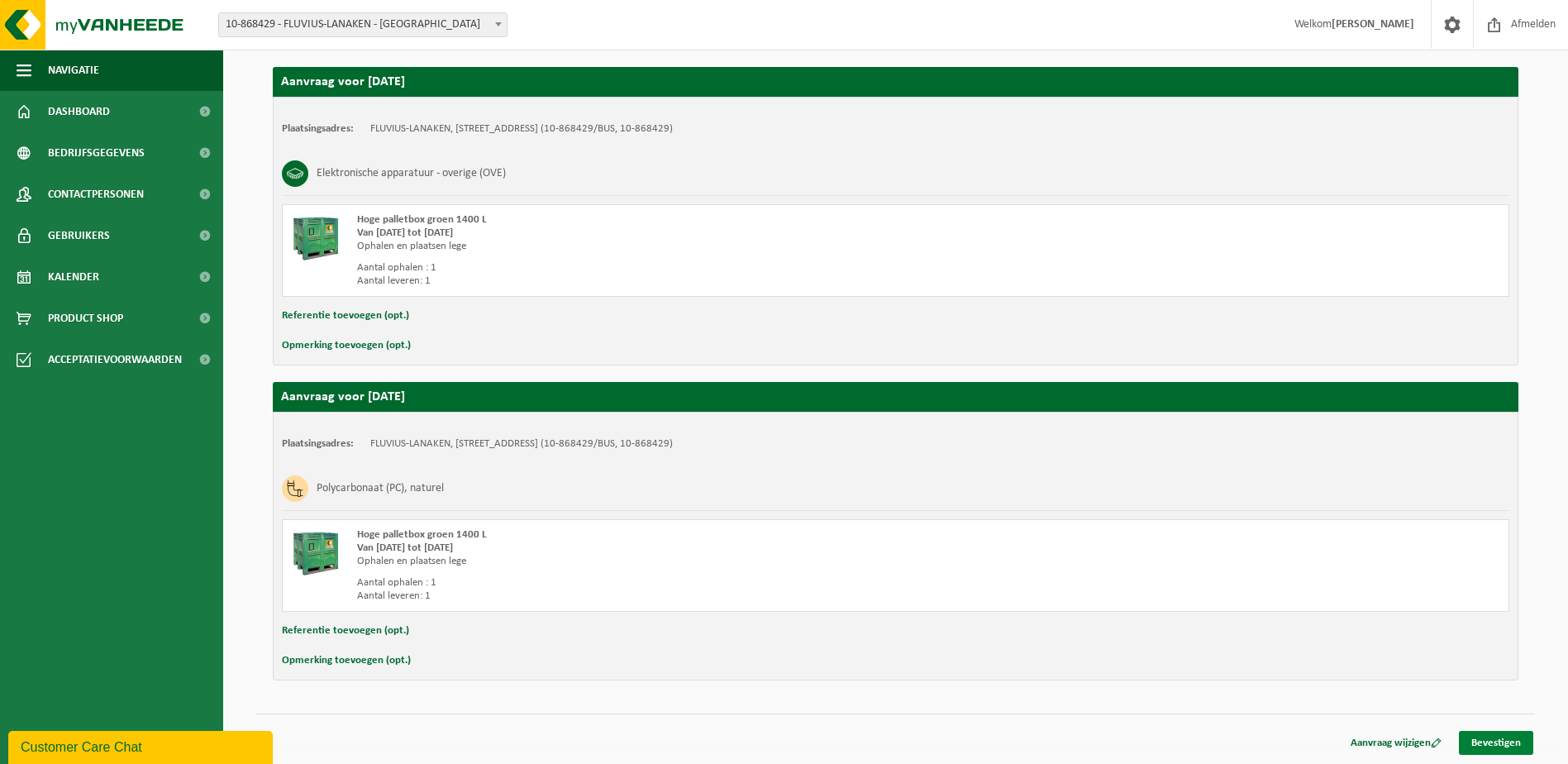
click at [1490, 750] on link "Bevestigen" at bounding box center [1496, 742] width 74 height 24
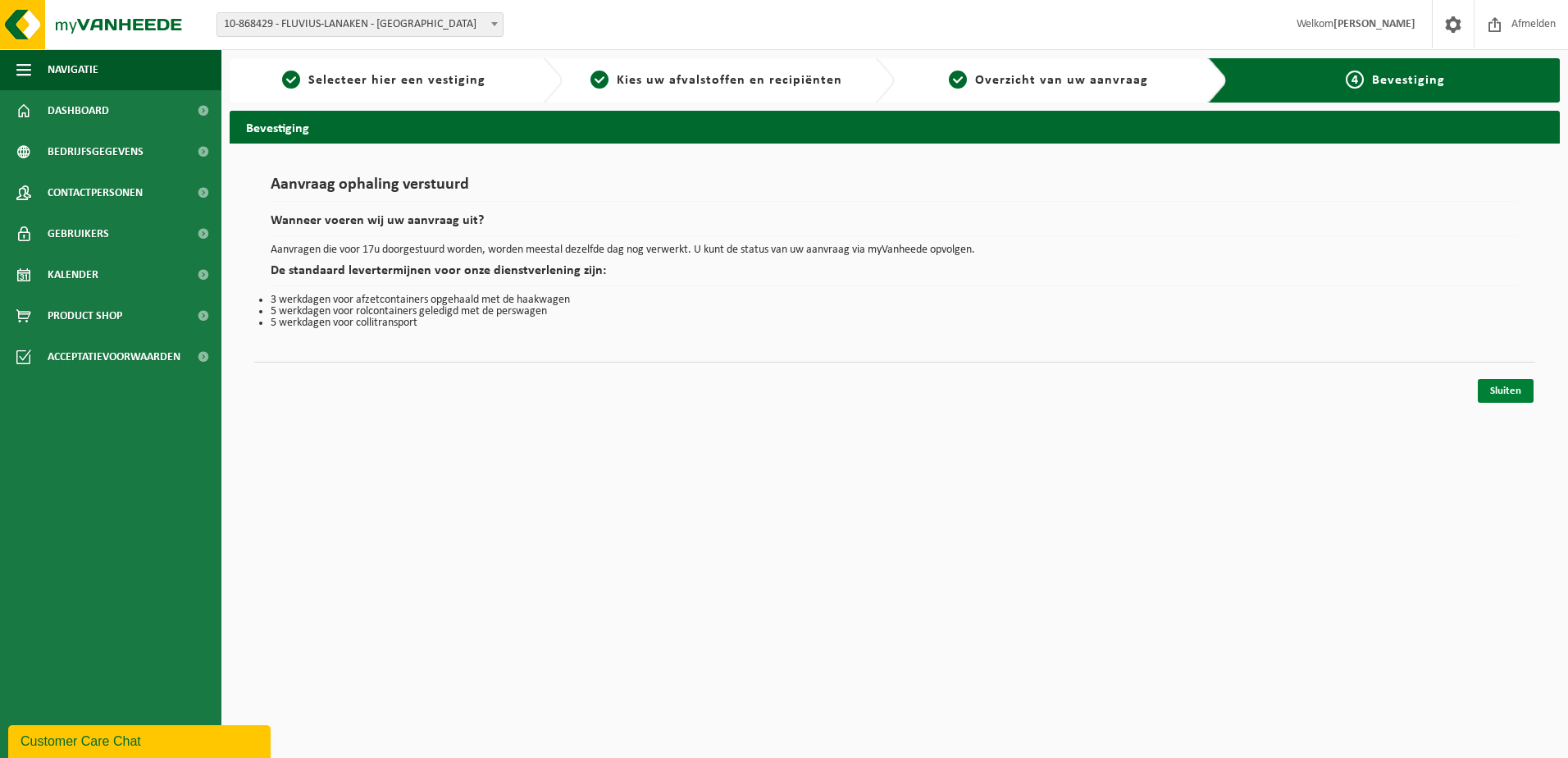
click at [1523, 381] on link "Sluiten" at bounding box center [1506, 390] width 56 height 23
